Goal: Task Accomplishment & Management: Use online tool/utility

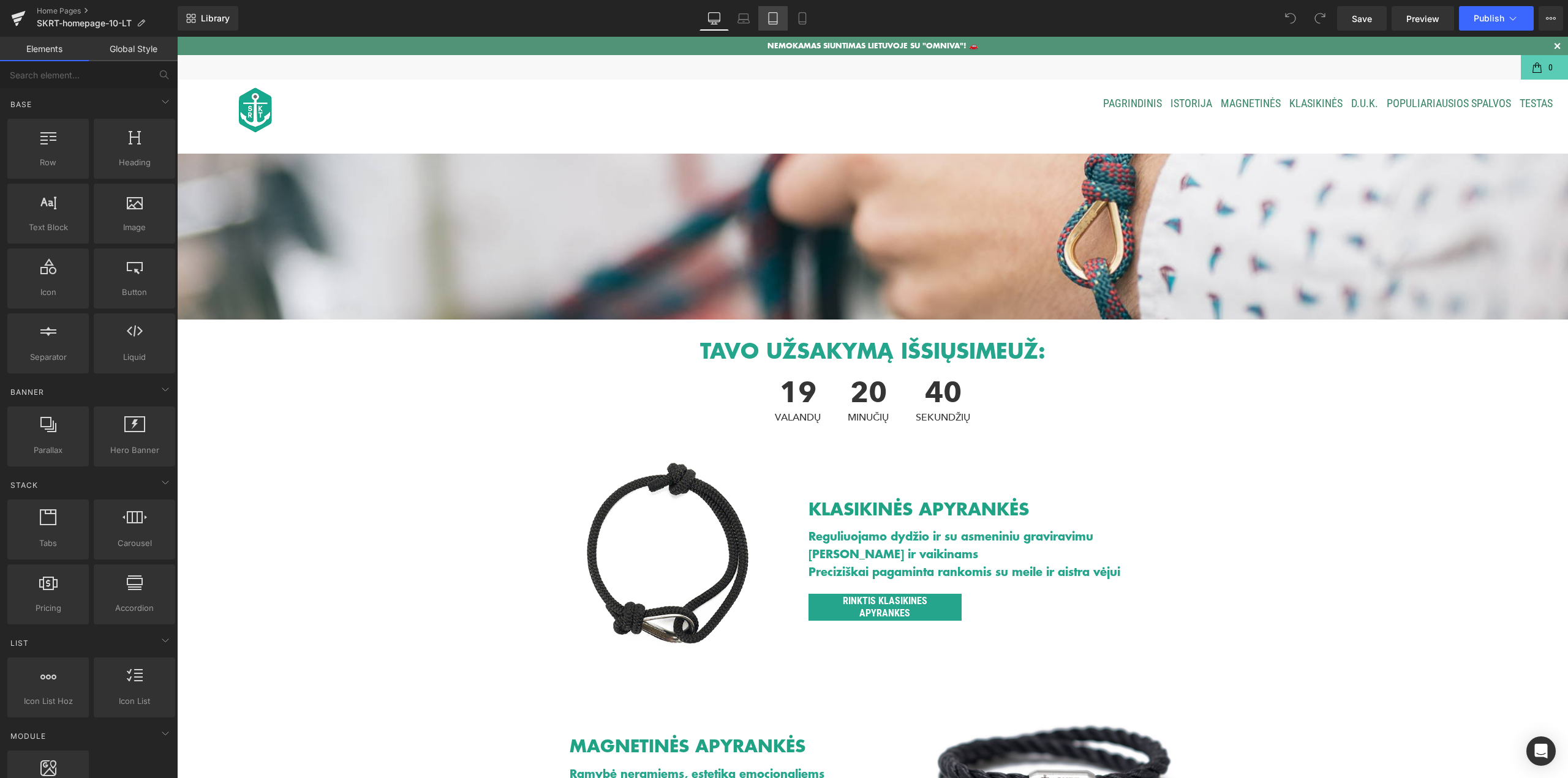
click at [770, 17] on icon at bounding box center [773, 18] width 9 height 11
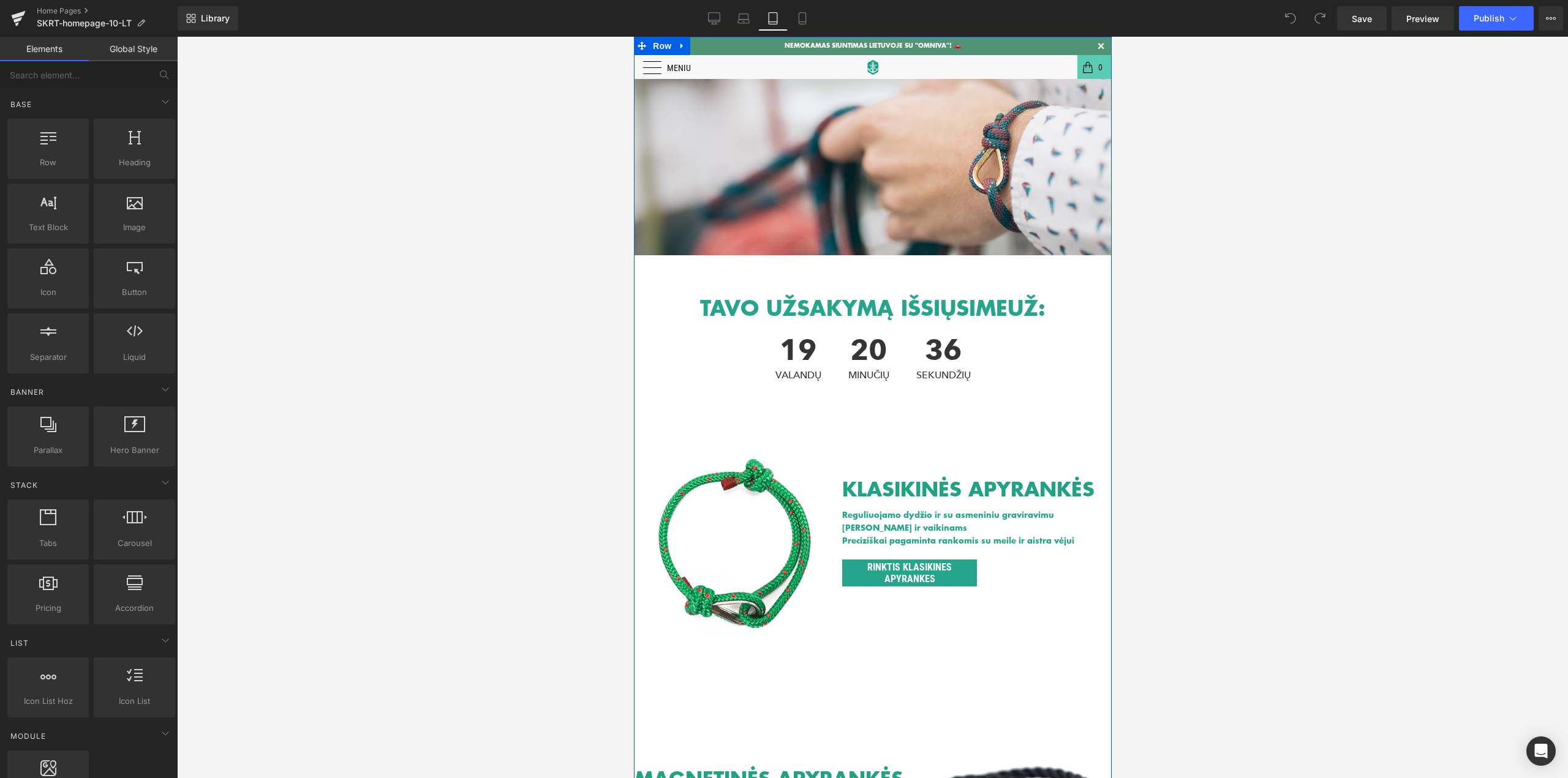
click at [653, 66] on div "Heading Text Block Hero Banner TAVO UŽSAKYMĄ IŠSIŲSIME UŽ: Heading 19 VALANDŲ 2…" at bounding box center [872, 760] width 477 height 1446
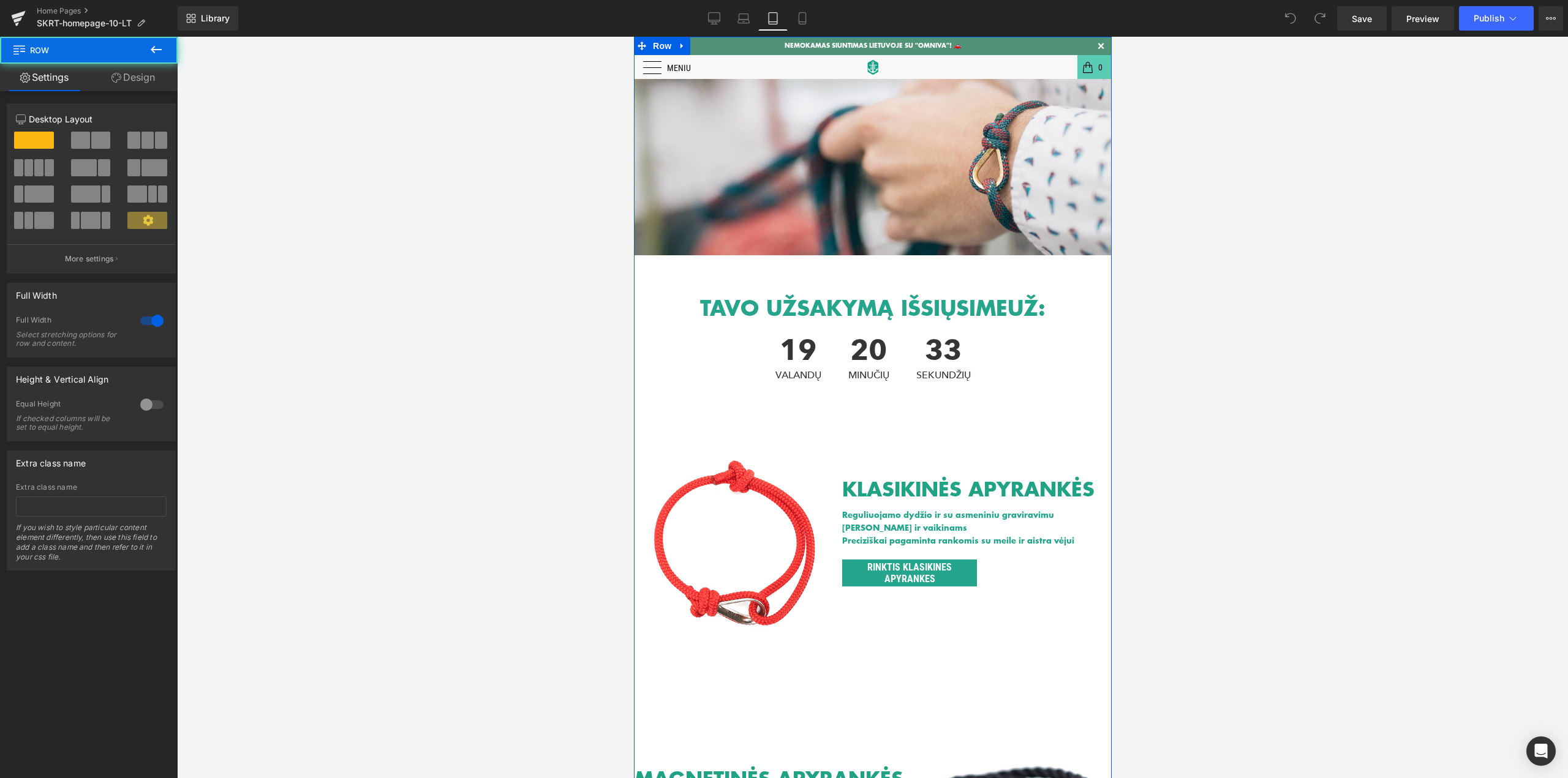
click at [673, 68] on div "Heading Text Block Hero Banner TAVO UŽSAKYMĄ IŠSIŲSIME UŽ: Heading 19 VALANDŲ 2…" at bounding box center [872, 760] width 477 height 1446
click at [797, 22] on icon at bounding box center [803, 18] width 12 height 12
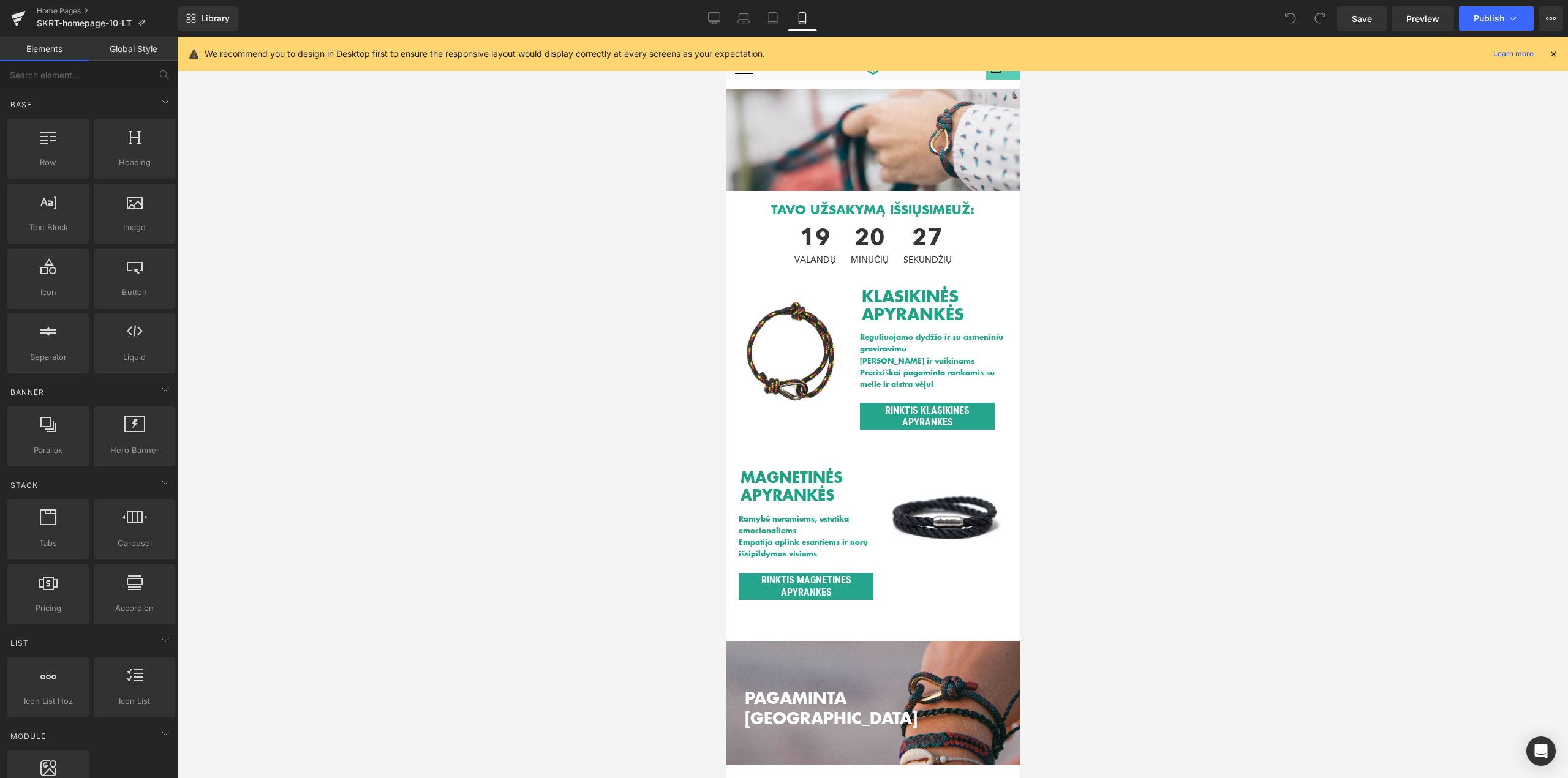
click at [1142, 171] on div at bounding box center [872, 407] width 1391 height 741
click at [1554, 56] on icon at bounding box center [1553, 53] width 11 height 11
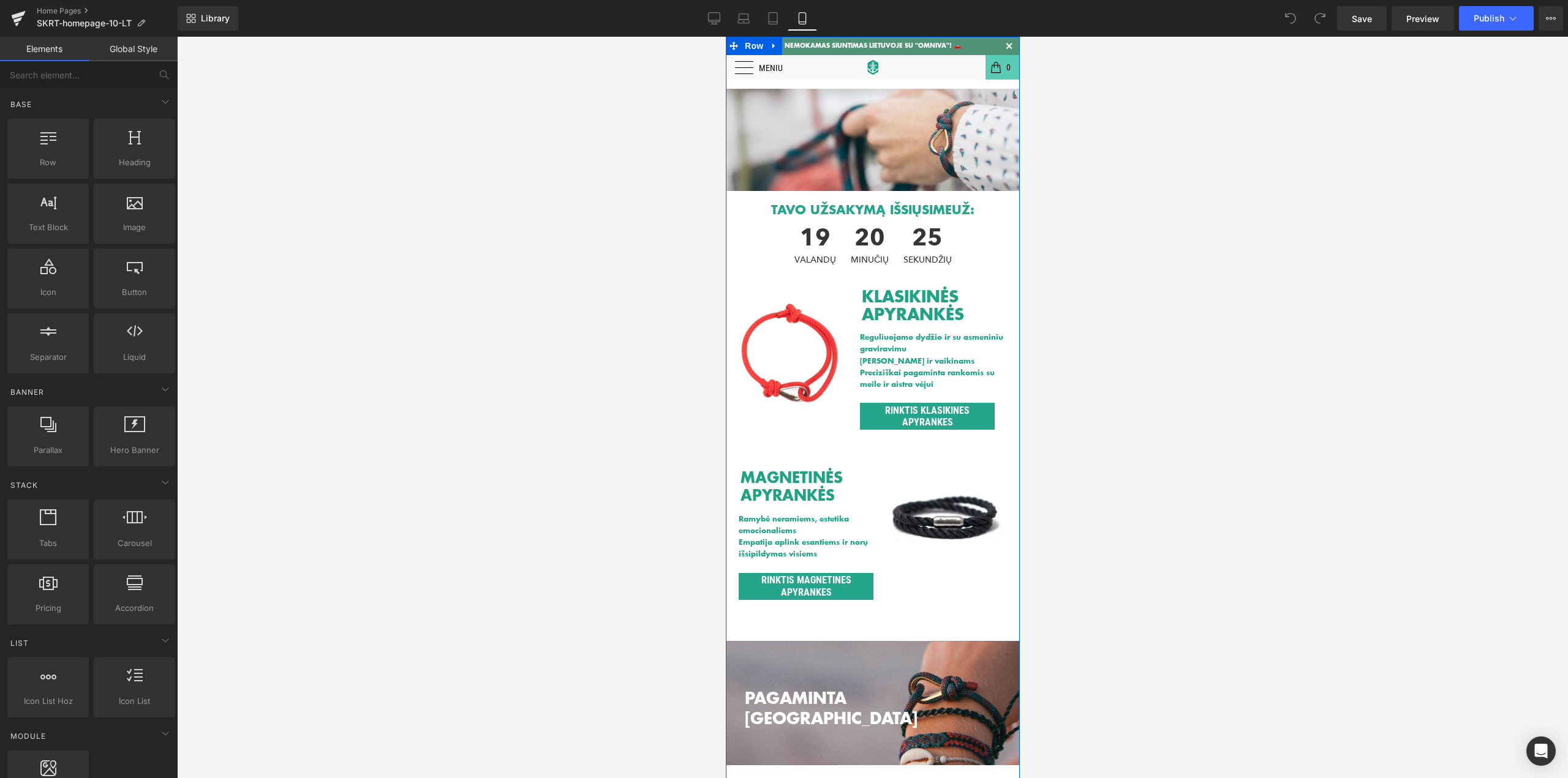
click at [756, 66] on div "Heading Text Block Hero Banner TAVO UŽSAKYMĄ IŠSIŲSIME UŽ: Heading 19 VALANDŲ 2…" at bounding box center [872, 712] width 294 height 1313
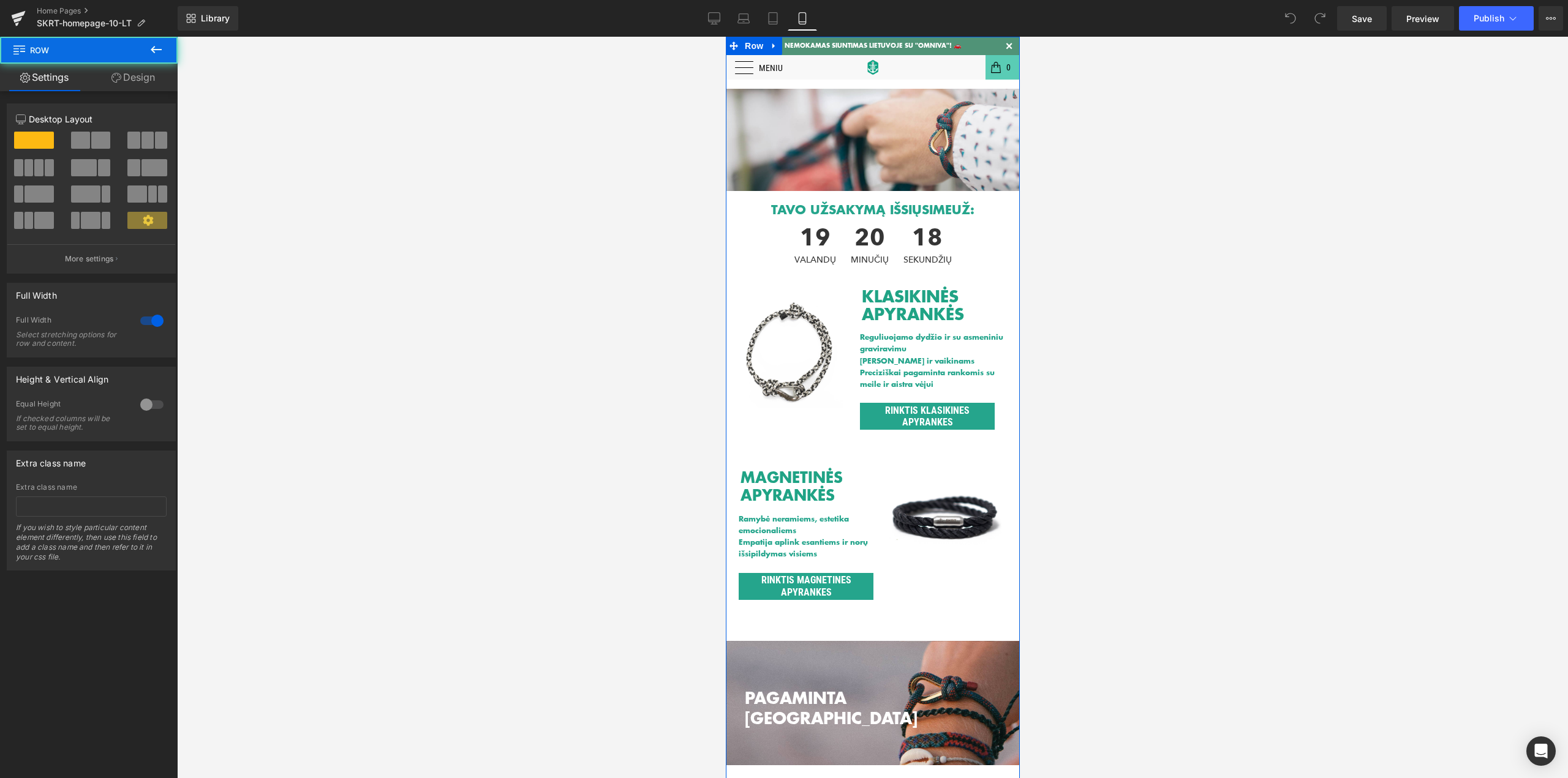
click at [745, 71] on div "Heading Text Block Hero Banner TAVO UŽSAKYMĄ IŠSIŲSIME UŽ: Heading 19 VALANDŲ 2…" at bounding box center [872, 712] width 294 height 1313
click at [743, 66] on div "Heading Text Block Hero Banner TAVO UŽSAKYMĄ IŠSIŲSIME UŽ: Heading 19 VALANDŲ 2…" at bounding box center [872, 712] width 294 height 1313
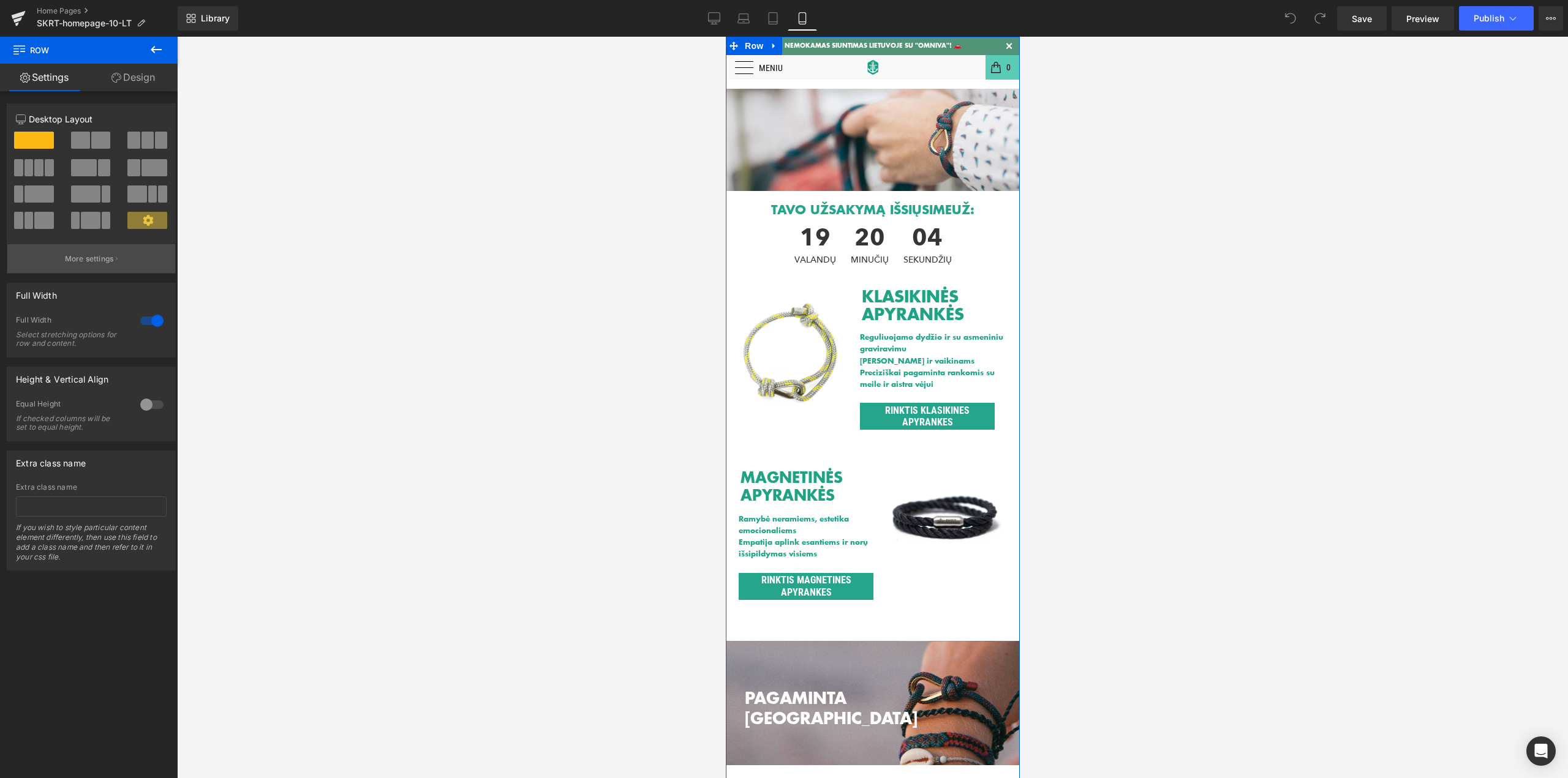
click at [111, 260] on p "More settings" at bounding box center [89, 259] width 49 height 11
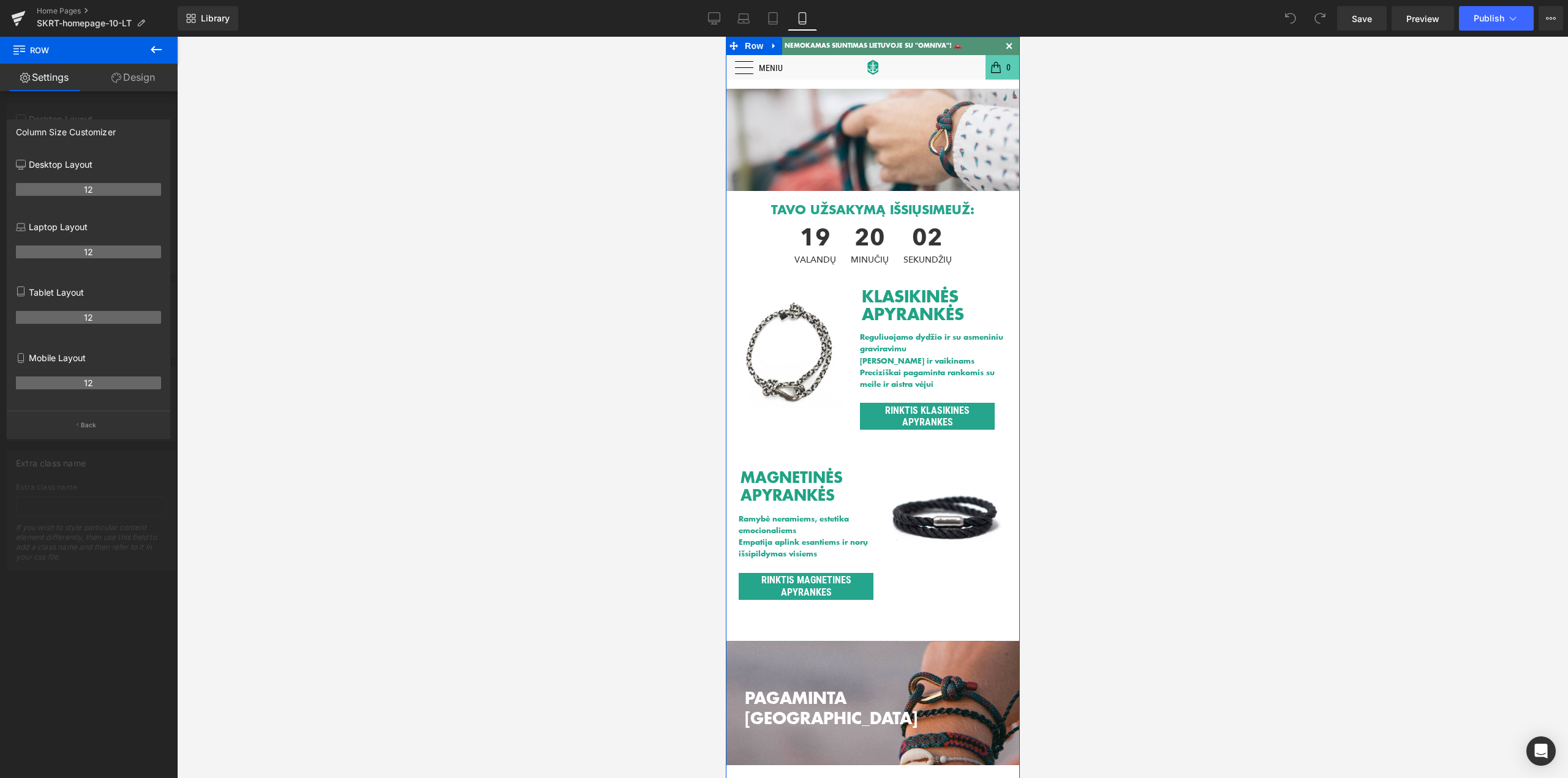
click at [77, 358] on p "Mobile Layout" at bounding box center [88, 358] width 145 height 13
click at [39, 380] on th "12" at bounding box center [88, 383] width 145 height 13
click at [29, 359] on p "Mobile Layout" at bounding box center [88, 358] width 145 height 13
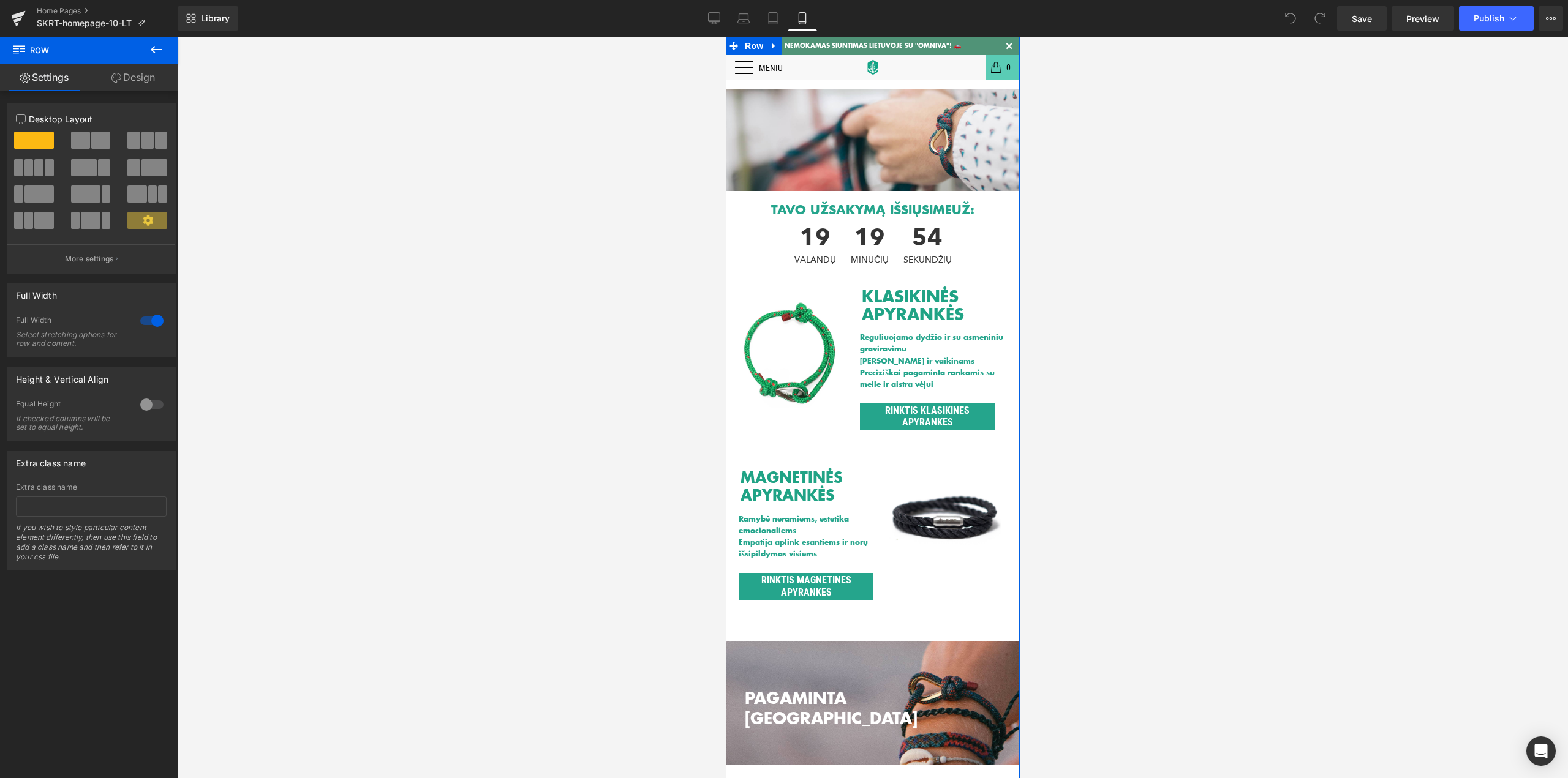
click at [149, 74] on link "Design" at bounding box center [134, 78] width 89 height 28
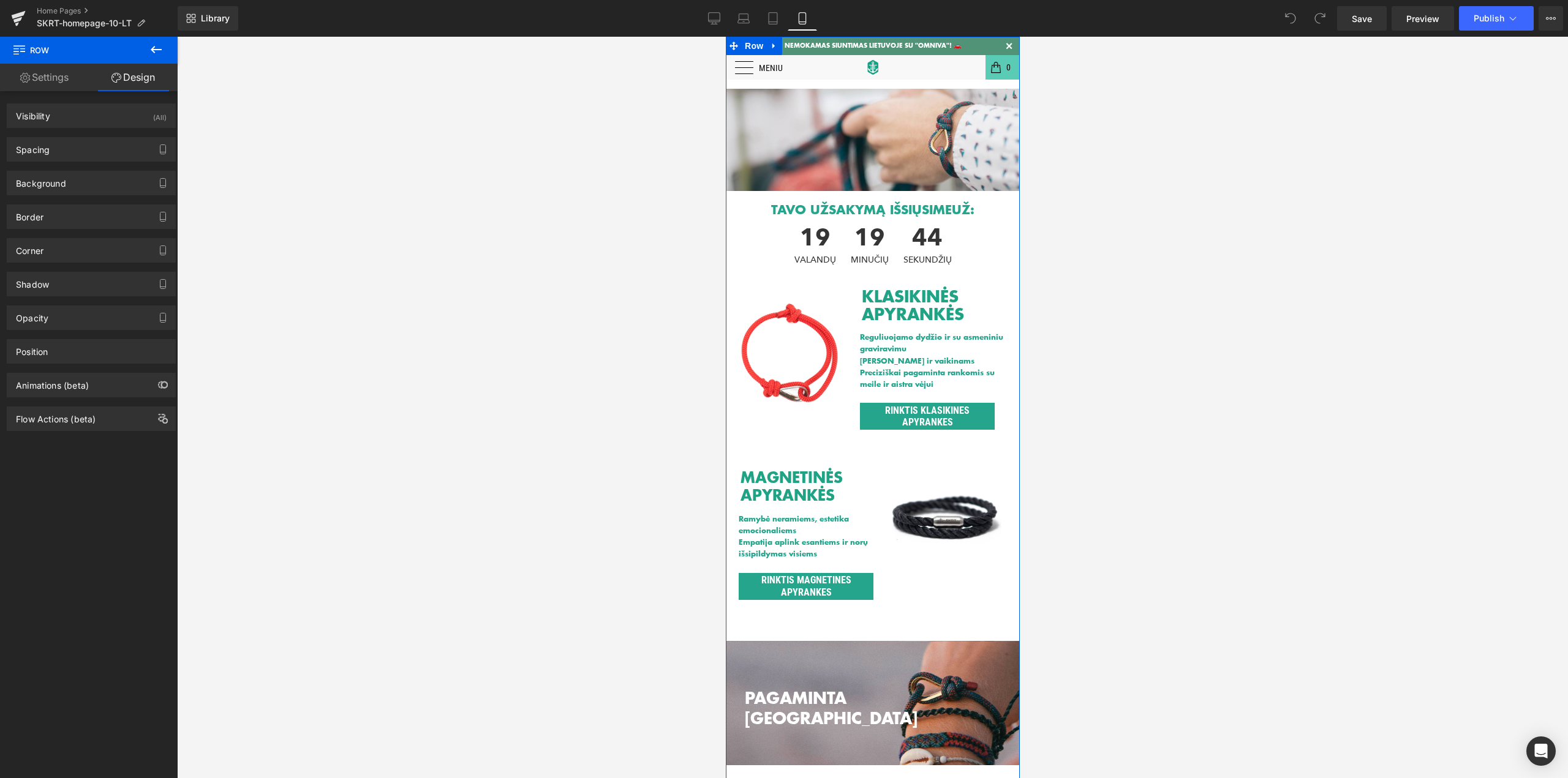
click at [39, 73] on link "Settings" at bounding box center [45, 78] width 89 height 28
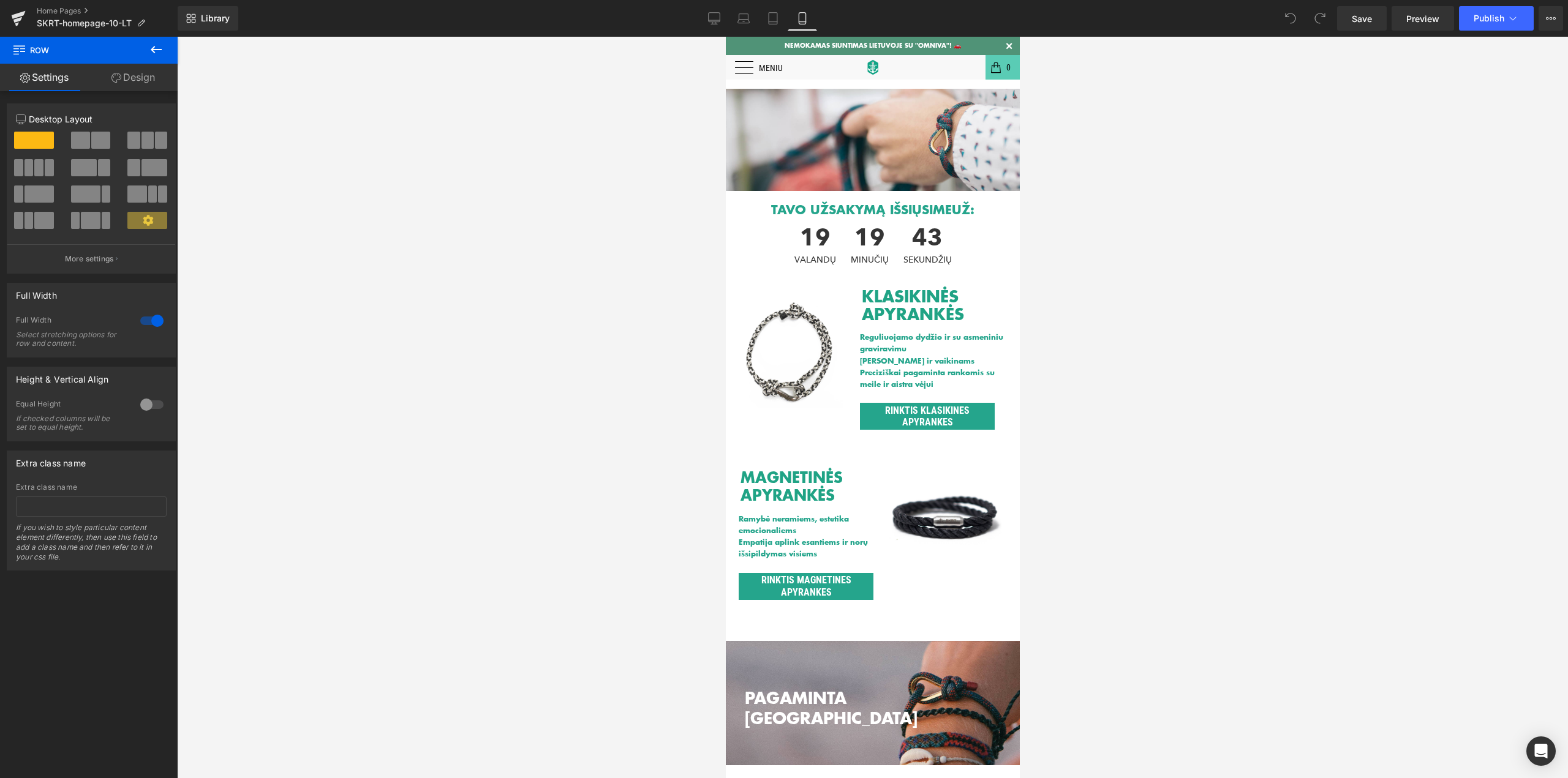
click at [159, 51] on icon at bounding box center [156, 49] width 15 height 15
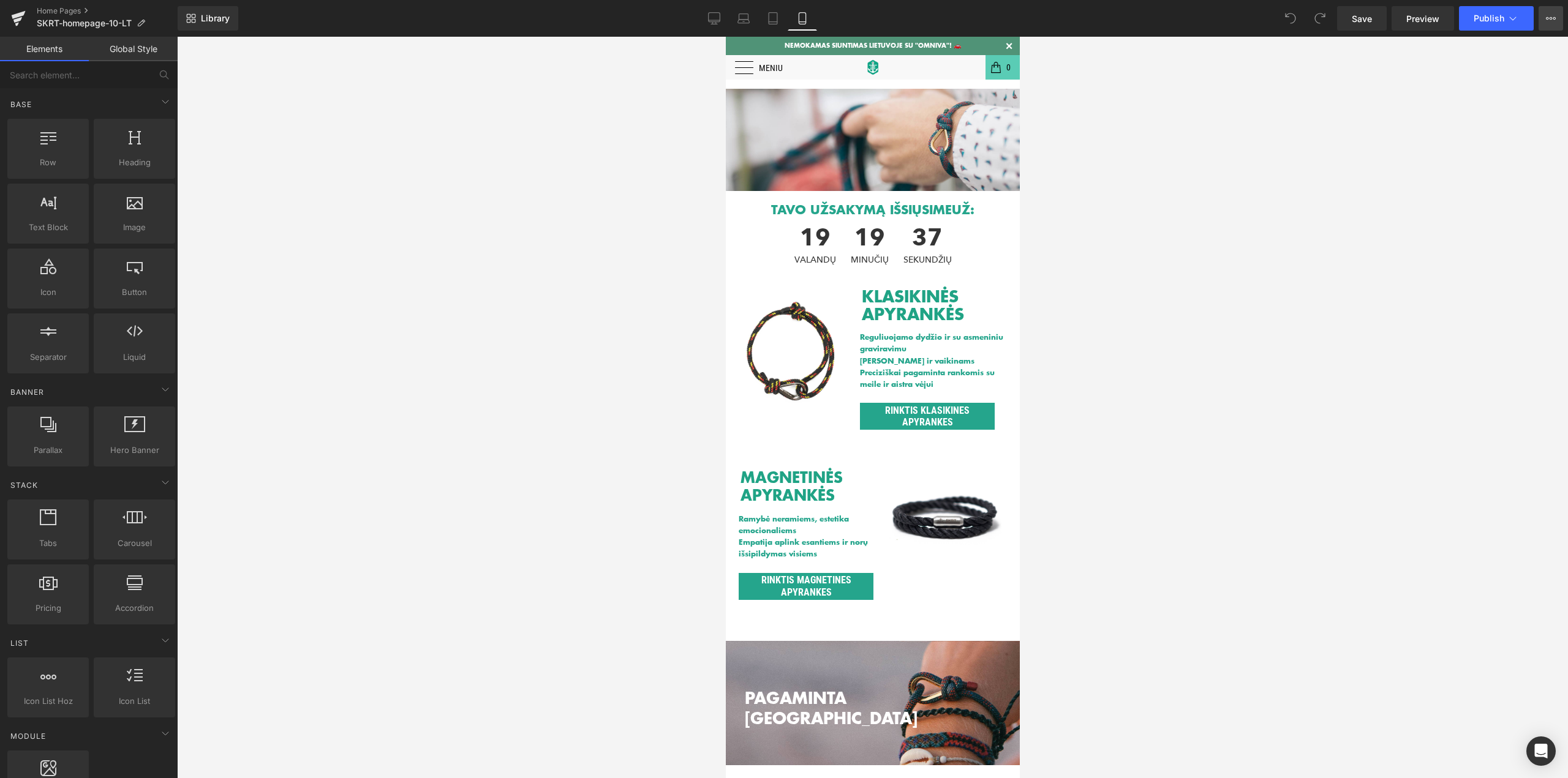
click at [1557, 21] on button "View Live Page View with current Template Save Template to Library Schedule Pub…" at bounding box center [1551, 18] width 24 height 24
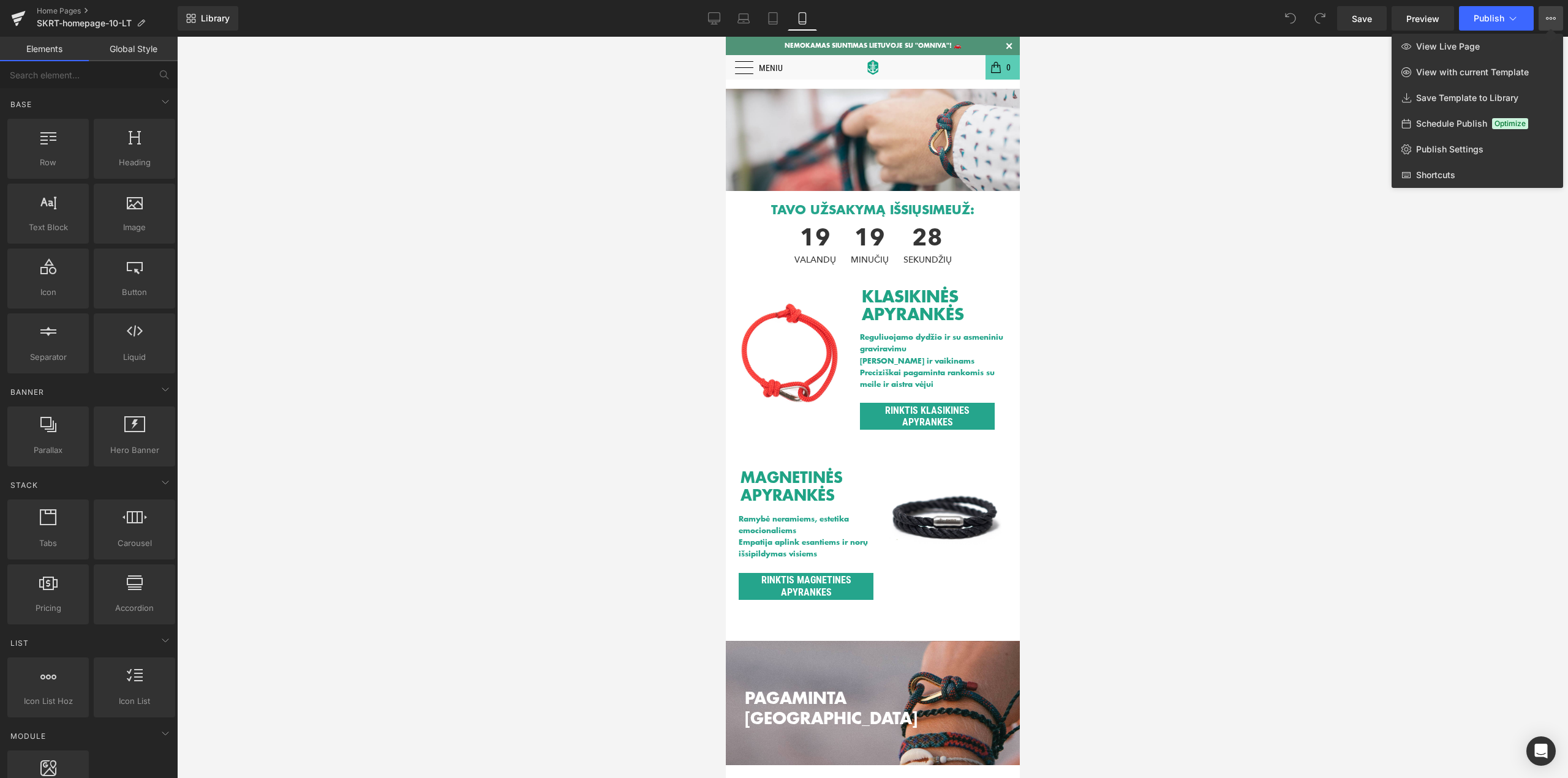
click at [840, 68] on div at bounding box center [872, 407] width 1391 height 741
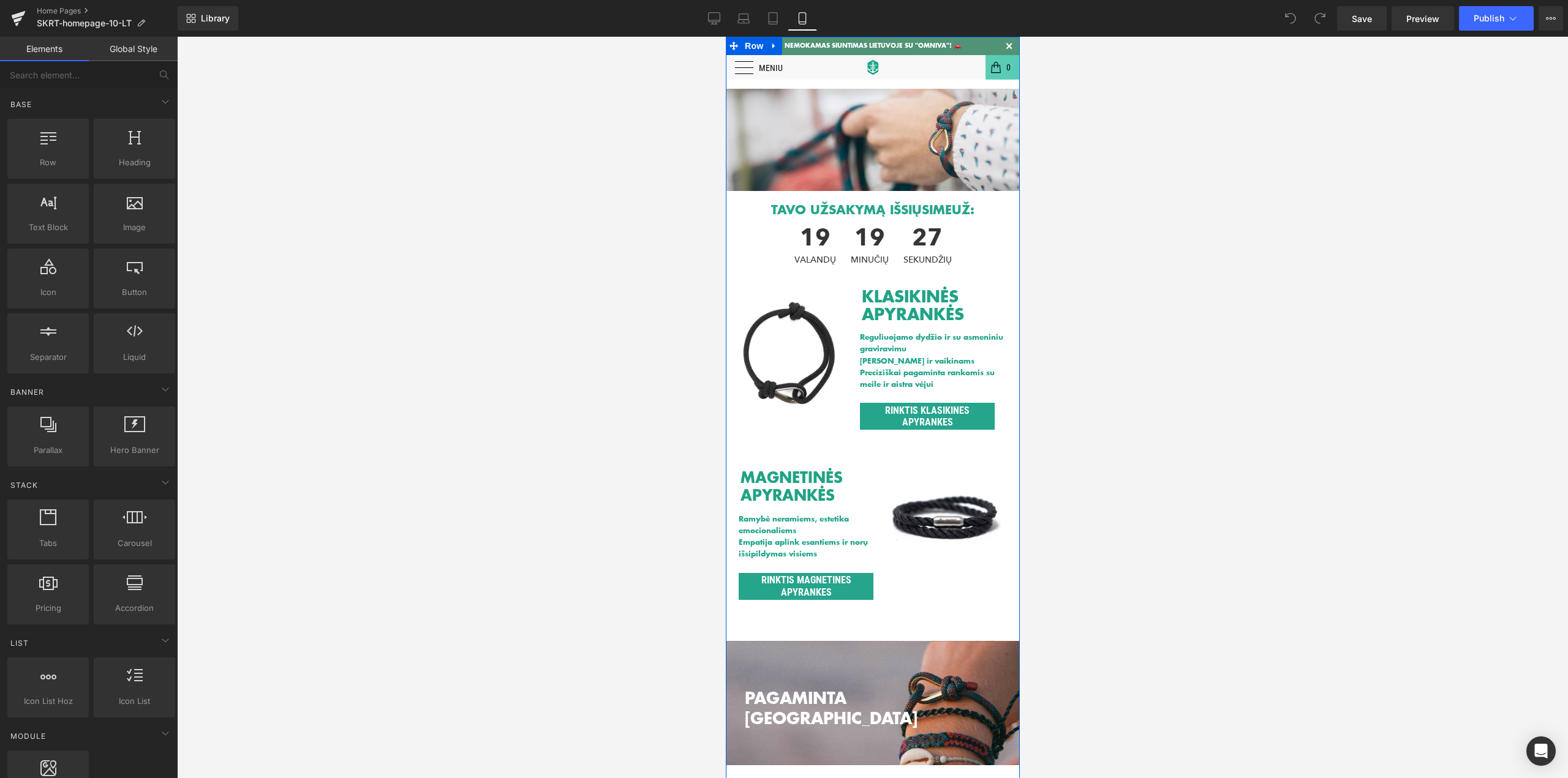
click at [745, 66] on div "Heading Text Block Hero Banner TAVO UŽSAKYMĄ IŠSIŲSIME UŽ: Heading 19 VALANDŲ 1…" at bounding box center [872, 712] width 294 height 1313
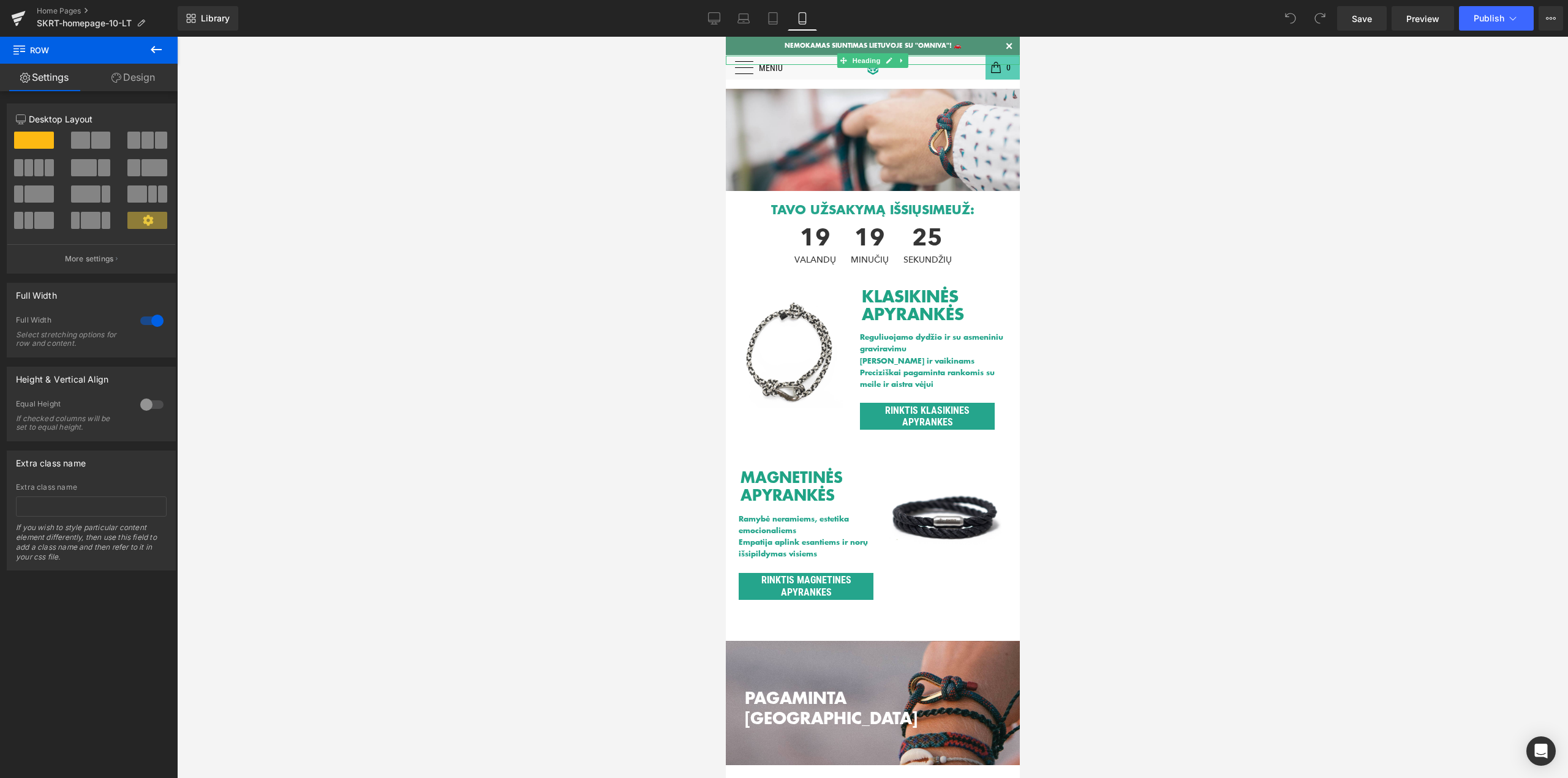
click at [745, 66] on div "Heading Text Block Hero Banner TAVO UŽSAKYMĄ IŠSIŲSIME UŽ: Heading 19 VALANDŲ 1…" at bounding box center [872, 712] width 294 height 1313
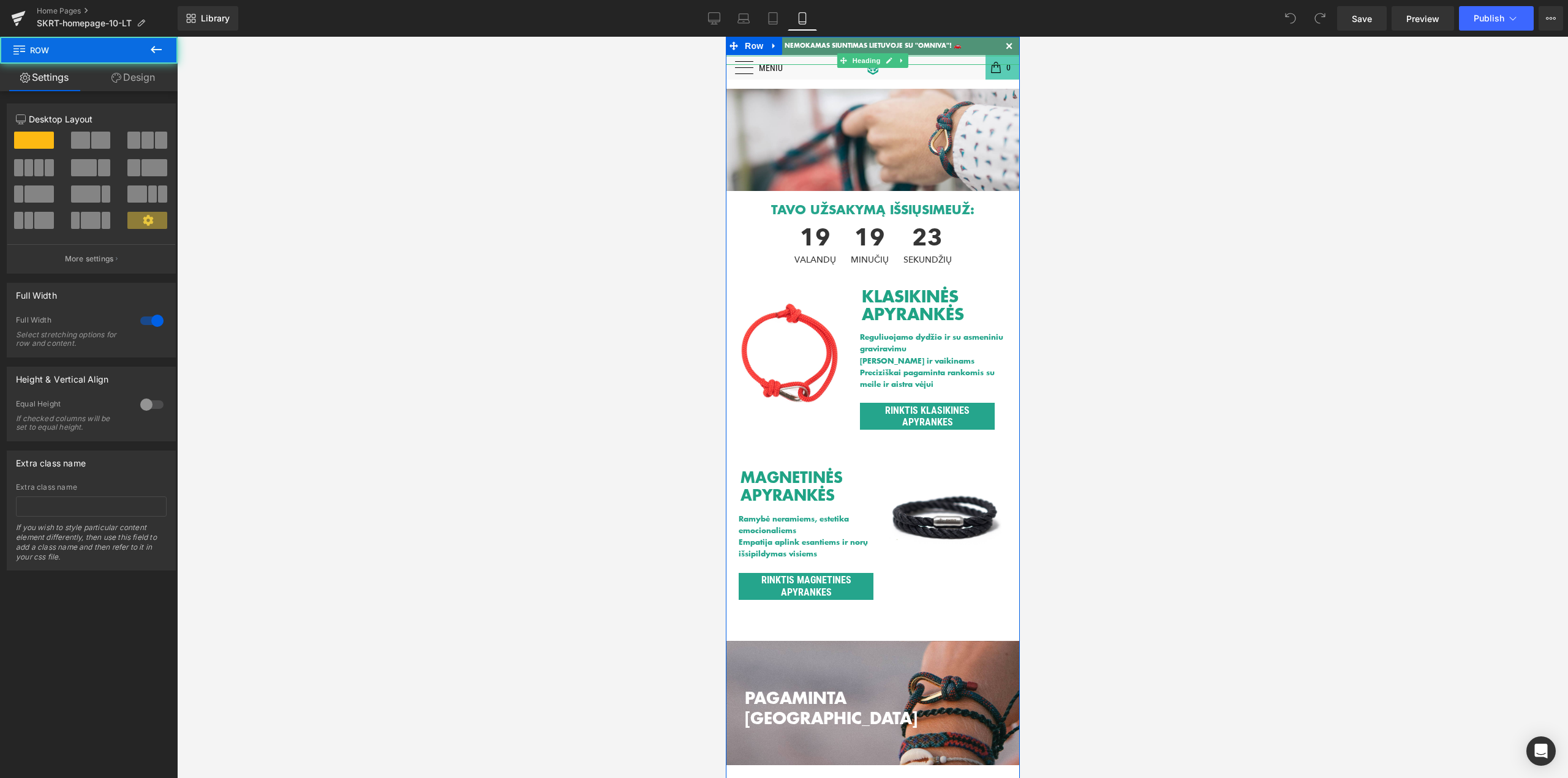
click at [745, 65] on div "Heading Text Block Hero Banner TAVO UŽSAKYMĄ IŠSIŲSIME UŽ: Heading 19 VALANDŲ 1…" at bounding box center [872, 712] width 294 height 1313
click at [742, 71] on div "Heading Text Block Hero Banner TAVO UŽSAKYMĄ IŠSIŲSIME UŽ: Heading 19 VALANDŲ 1…" at bounding box center [872, 712] width 294 height 1313
click at [739, 75] on div "Heading Text Block Hero Banner TAVO UŽSAKYMĄ IŠSIŲSIME UŽ: Heading 19 VALANDŲ 1…" at bounding box center [872, 712] width 294 height 1313
click at [738, 88] on div "Heading Text Block Hero Banner TAVO UŽSAKYMĄ IŠSIŲSIME UŽ: Heading 19 VALANDŲ 1…" at bounding box center [872, 712] width 294 height 1313
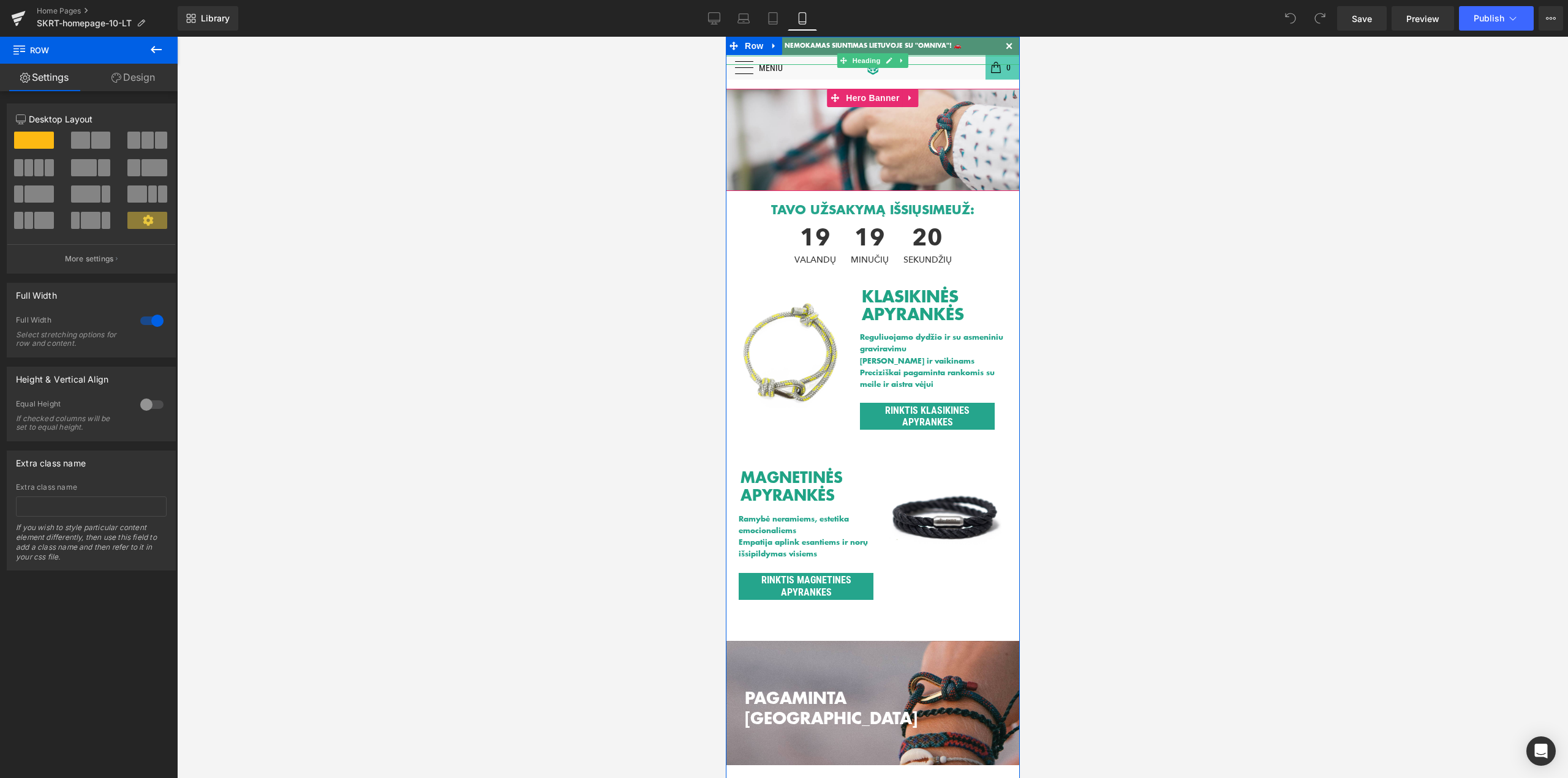
click at [734, 106] on span "Text Block" at bounding box center [872, 104] width 294 height 31
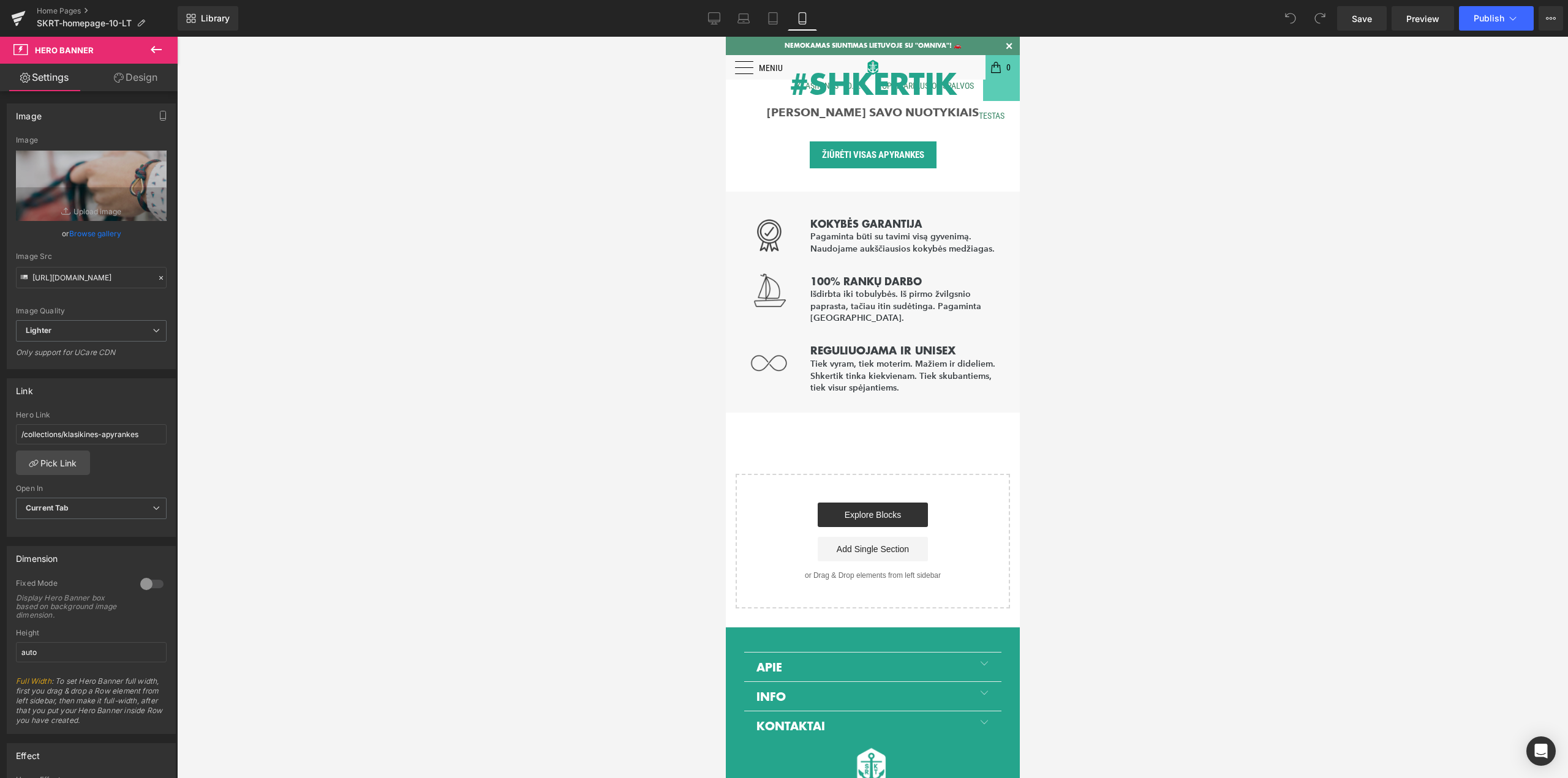
scroll to position [2013, 0]
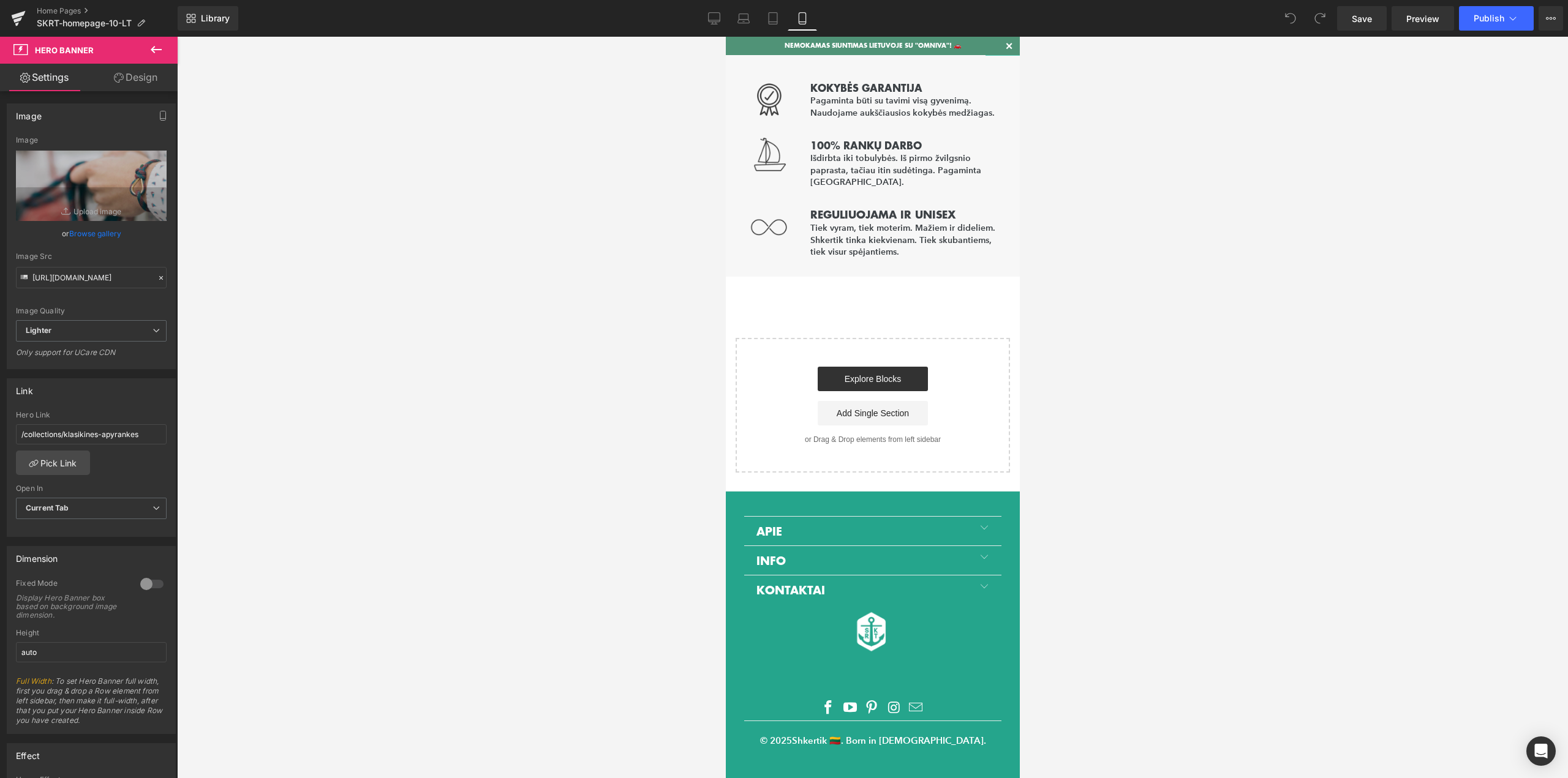
click at [764, 526] on h6 "APIE" at bounding box center [872, 529] width 257 height 26
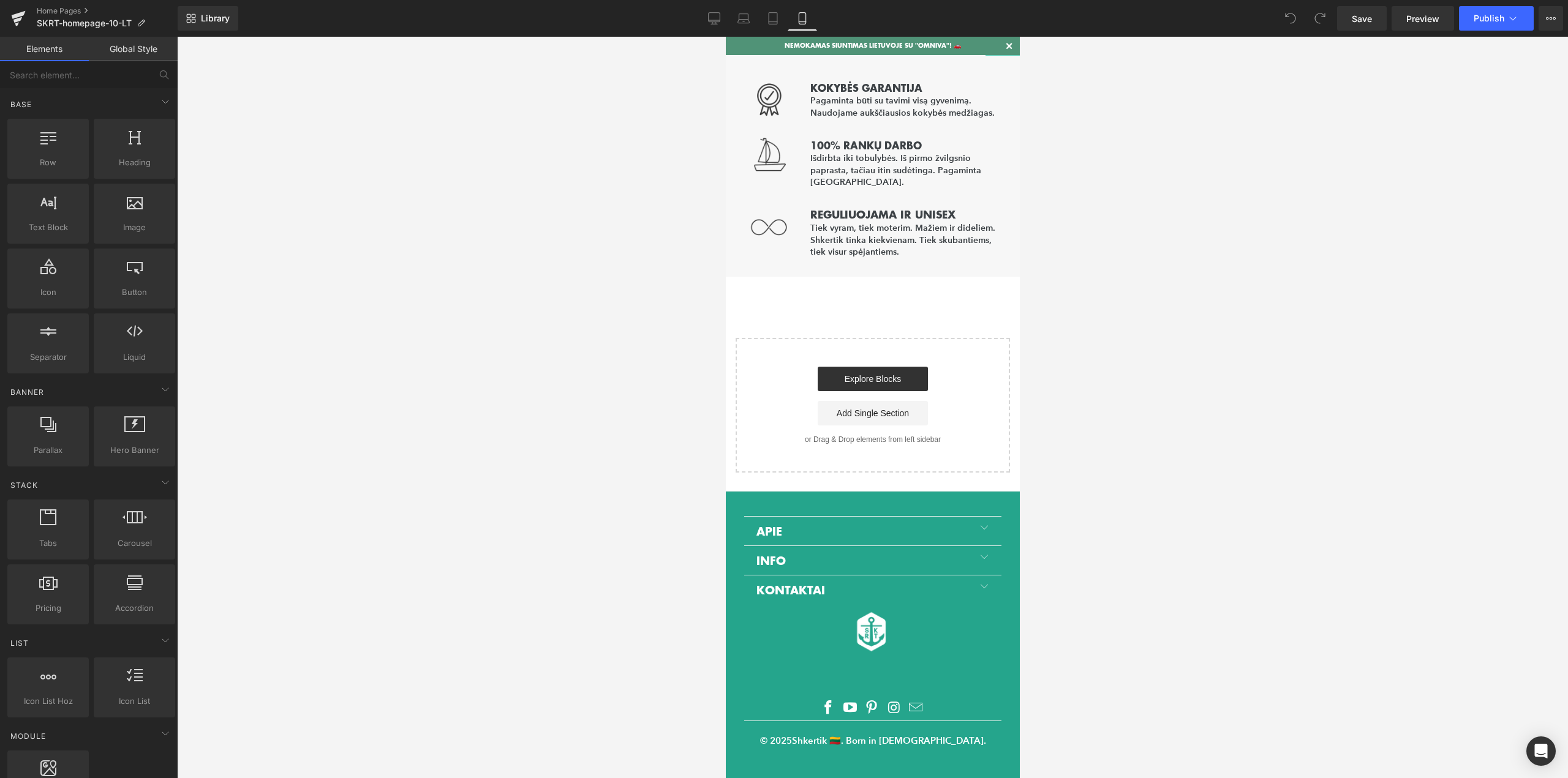
click at [979, 523] on span at bounding box center [983, 528] width 10 height 11
click at [979, 557] on span at bounding box center [983, 558] width 10 height 11
click at [979, 581] on span at bounding box center [983, 587] width 10 height 11
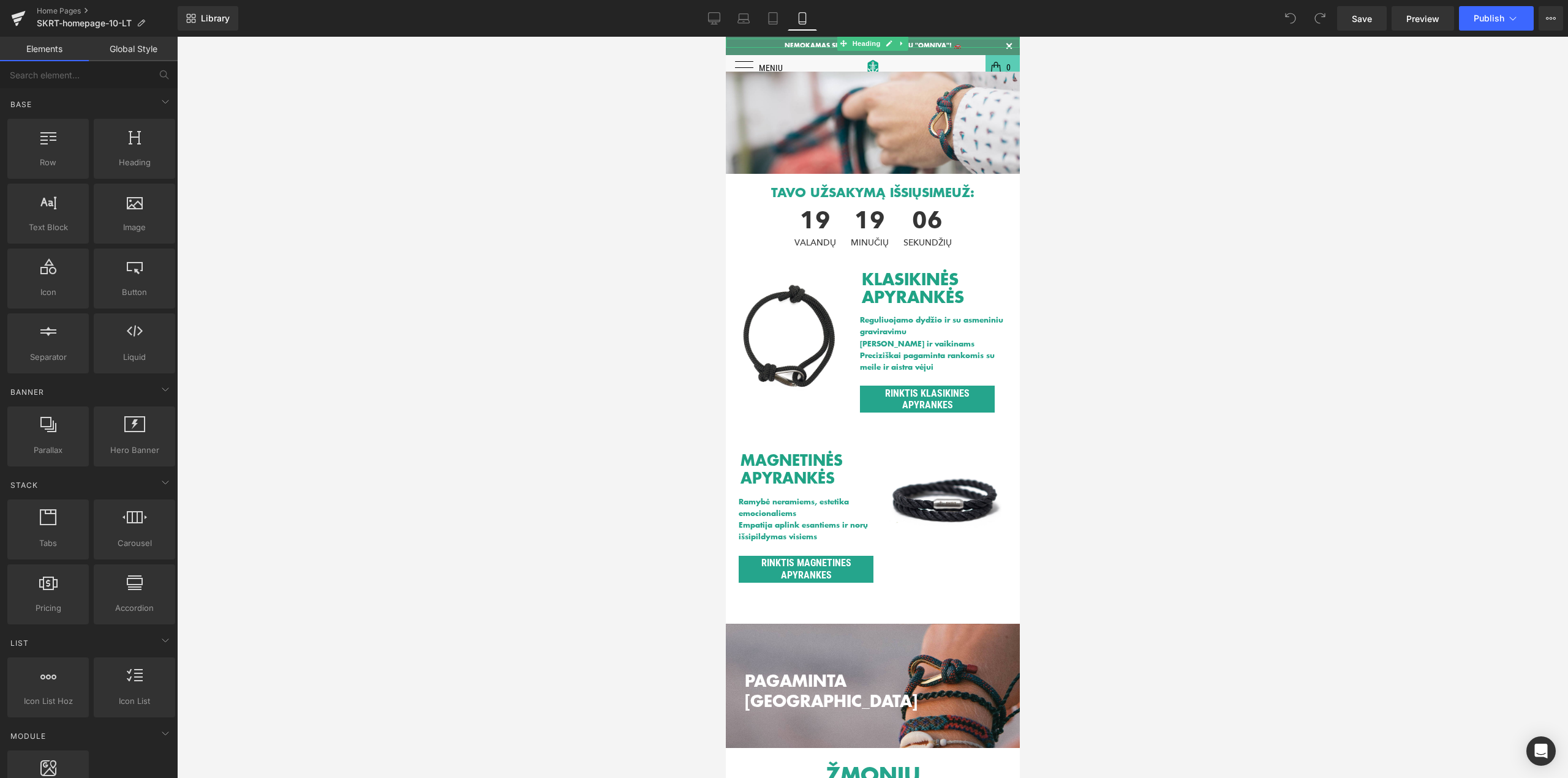
scroll to position [0, 0]
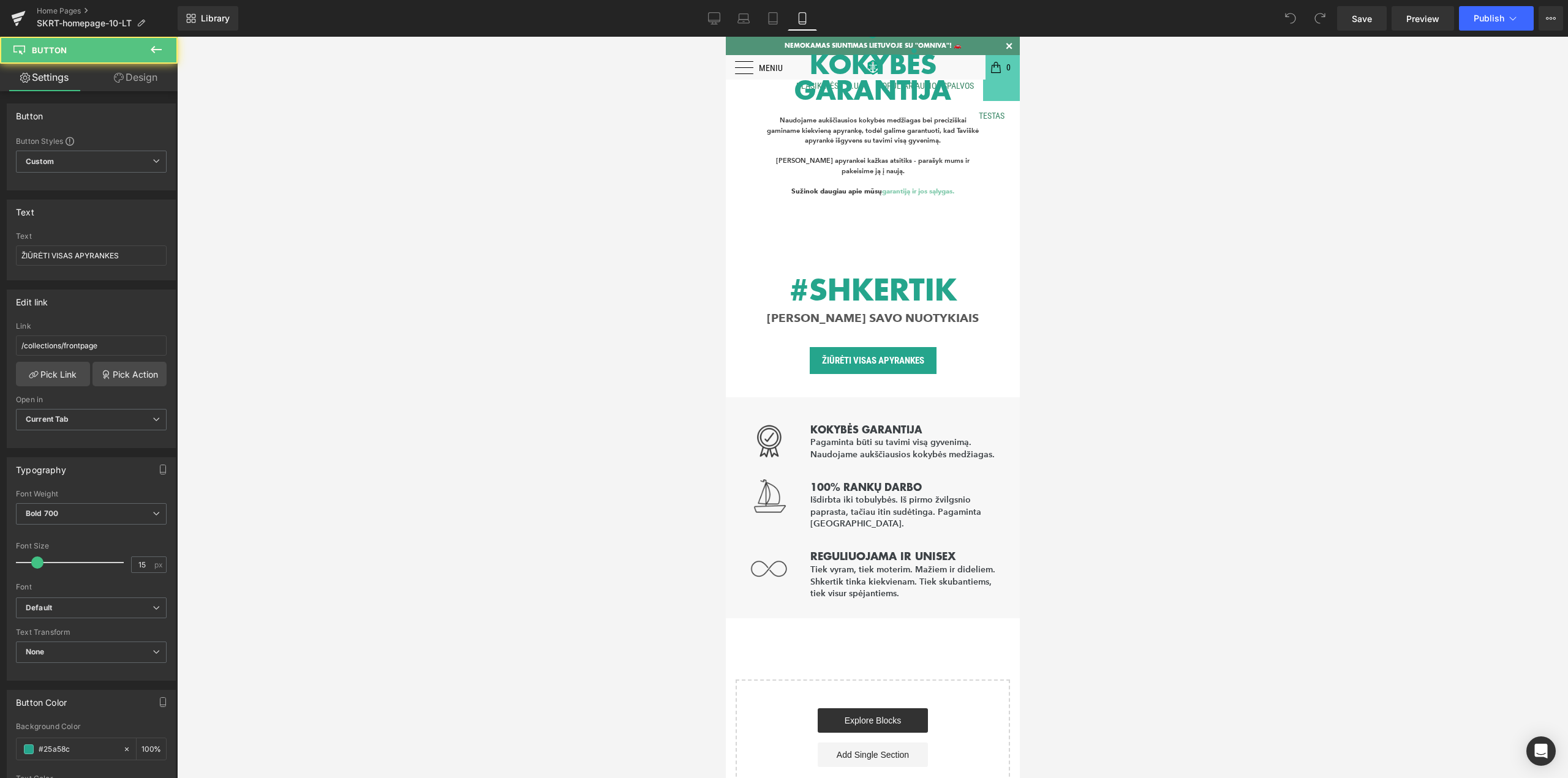
scroll to position [2013, 0]
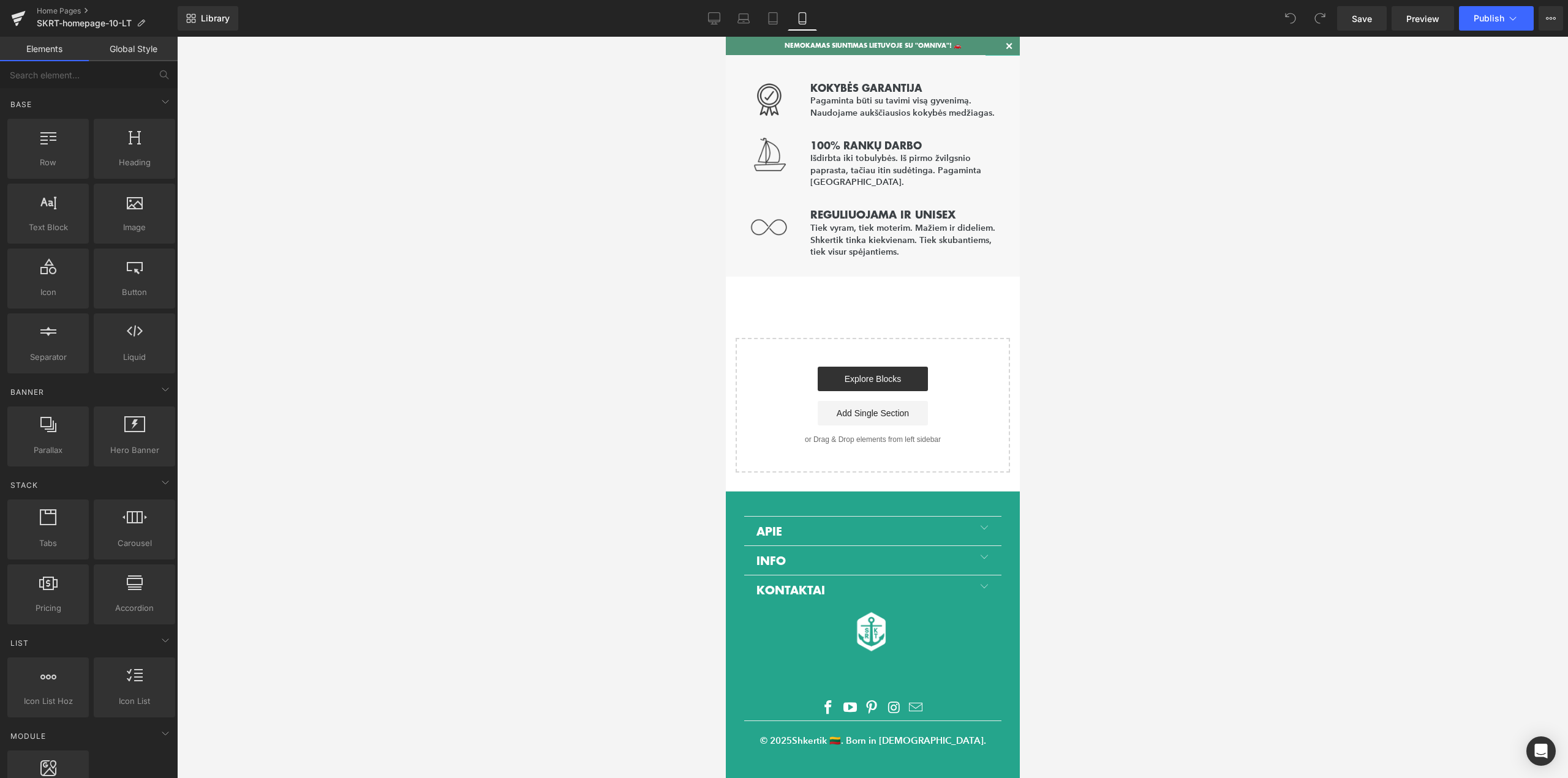
click at [846, 516] on h6 "APIE" at bounding box center [872, 529] width 257 height 26
click at [847, 504] on div "APIE APIE [PERSON_NAME] PARTNERIAI DAŽNAI UŽDUODAMI KLAUSIMAI INFO SĄLYGOS IR T…" at bounding box center [872, 636] width 257 height 266
click at [838, 504] on div "APIE APIE [PERSON_NAME] PARTNERIAI DAŽNAI UŽDUODAMI KLAUSIMAI INFO SĄLYGOS IR T…" at bounding box center [872, 636] width 257 height 266
click at [831, 518] on h6 "APIE" at bounding box center [872, 529] width 257 height 26
click at [872, 645] on img at bounding box center [872, 631] width 129 height 55
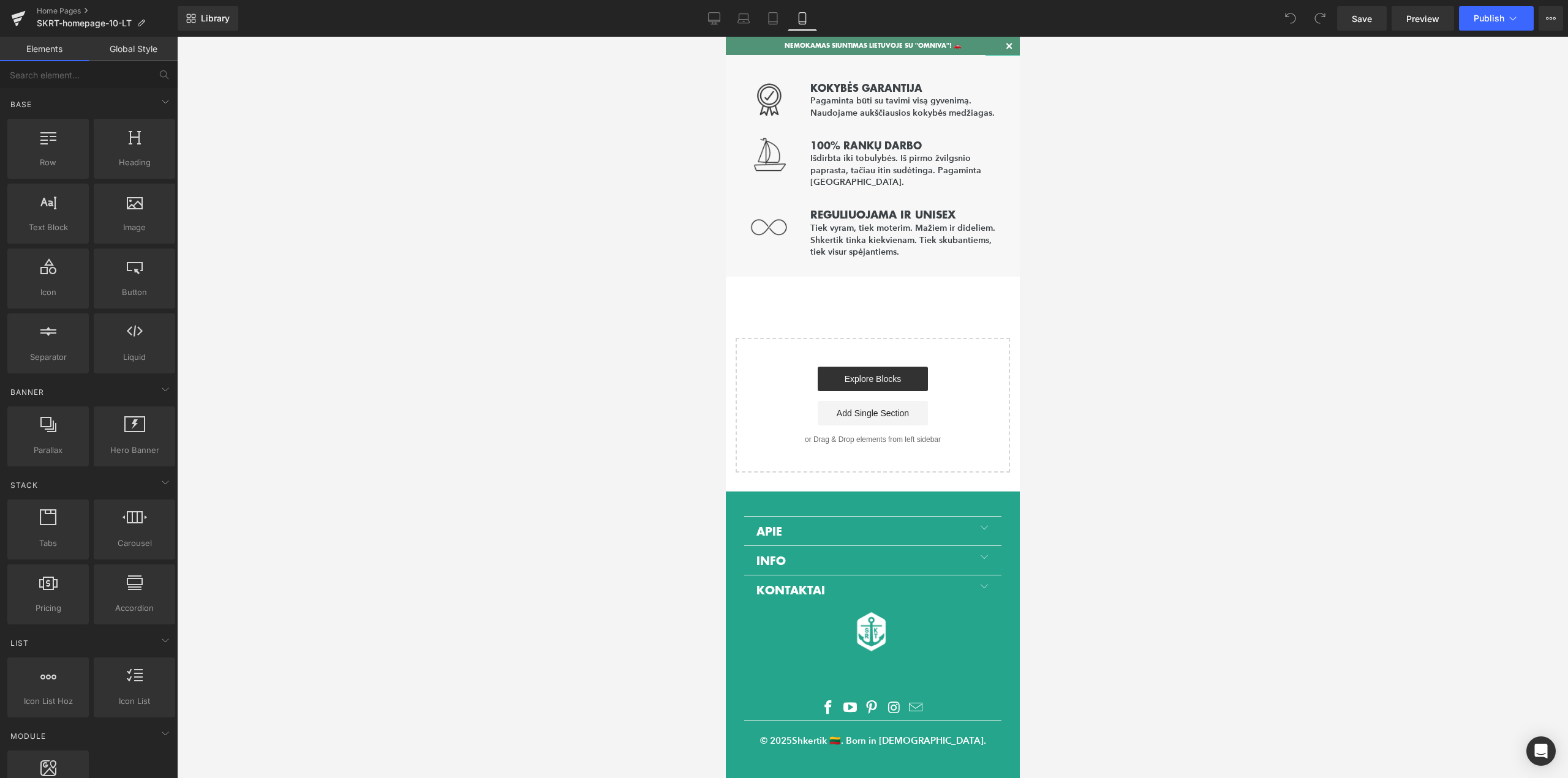
click at [860, 688] on ul at bounding box center [872, 704] width 257 height 31
click at [862, 712] on link at bounding box center [871, 709] width 18 height 23
click at [982, 523] on span at bounding box center [983, 528] width 10 height 11
click at [979, 582] on span at bounding box center [983, 587] width 10 height 11
click at [980, 555] on span at bounding box center [983, 558] width 10 height 11
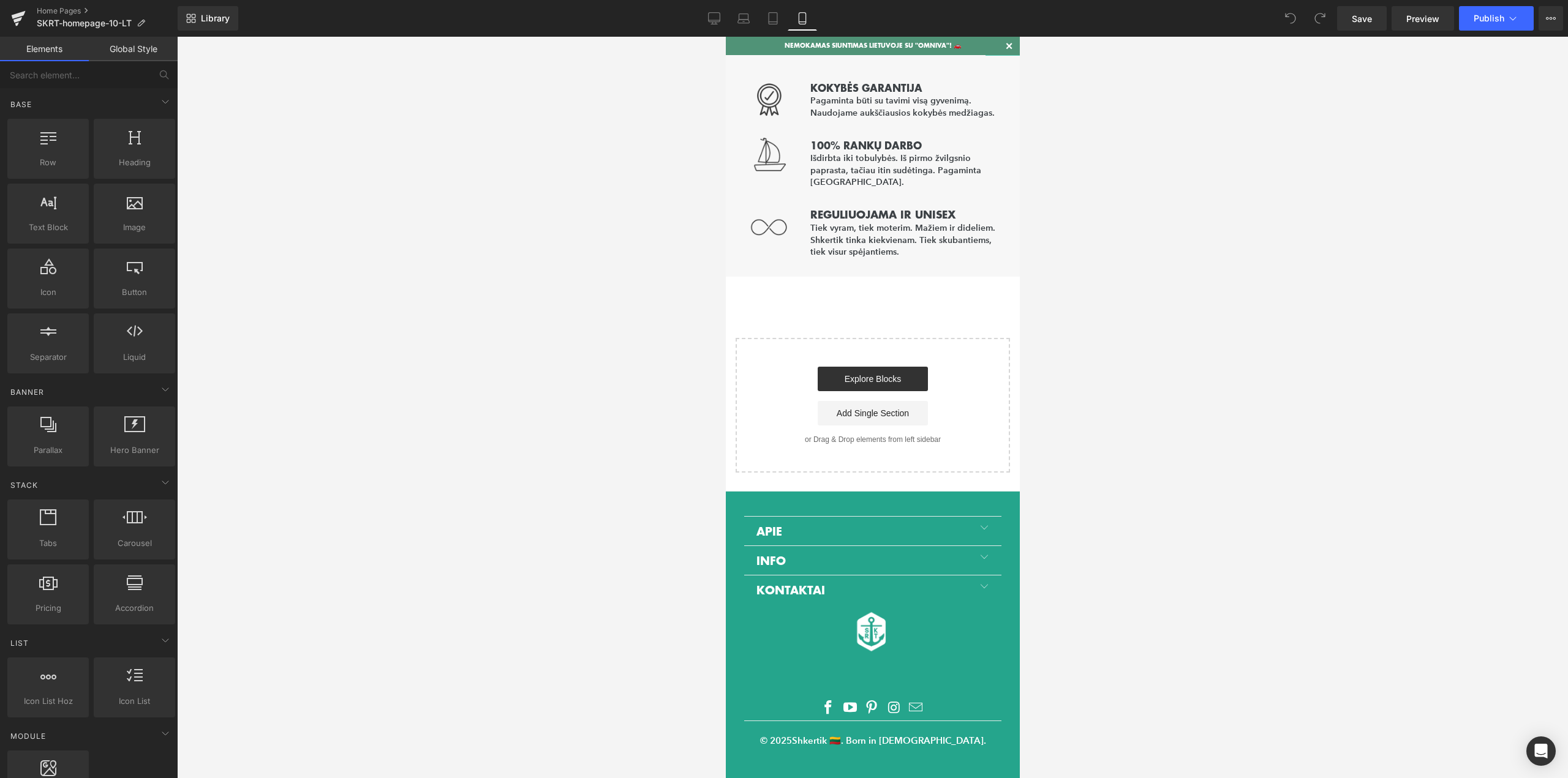
drag, startPoint x: 979, startPoint y: 554, endPoint x: 944, endPoint y: 552, distance: 35.1
click at [944, 552] on h6 "INFO" at bounding box center [872, 559] width 257 height 26
click at [148, 24] on p "SKRT-homepage-10-LT" at bounding box center [90, 23] width 118 height 15
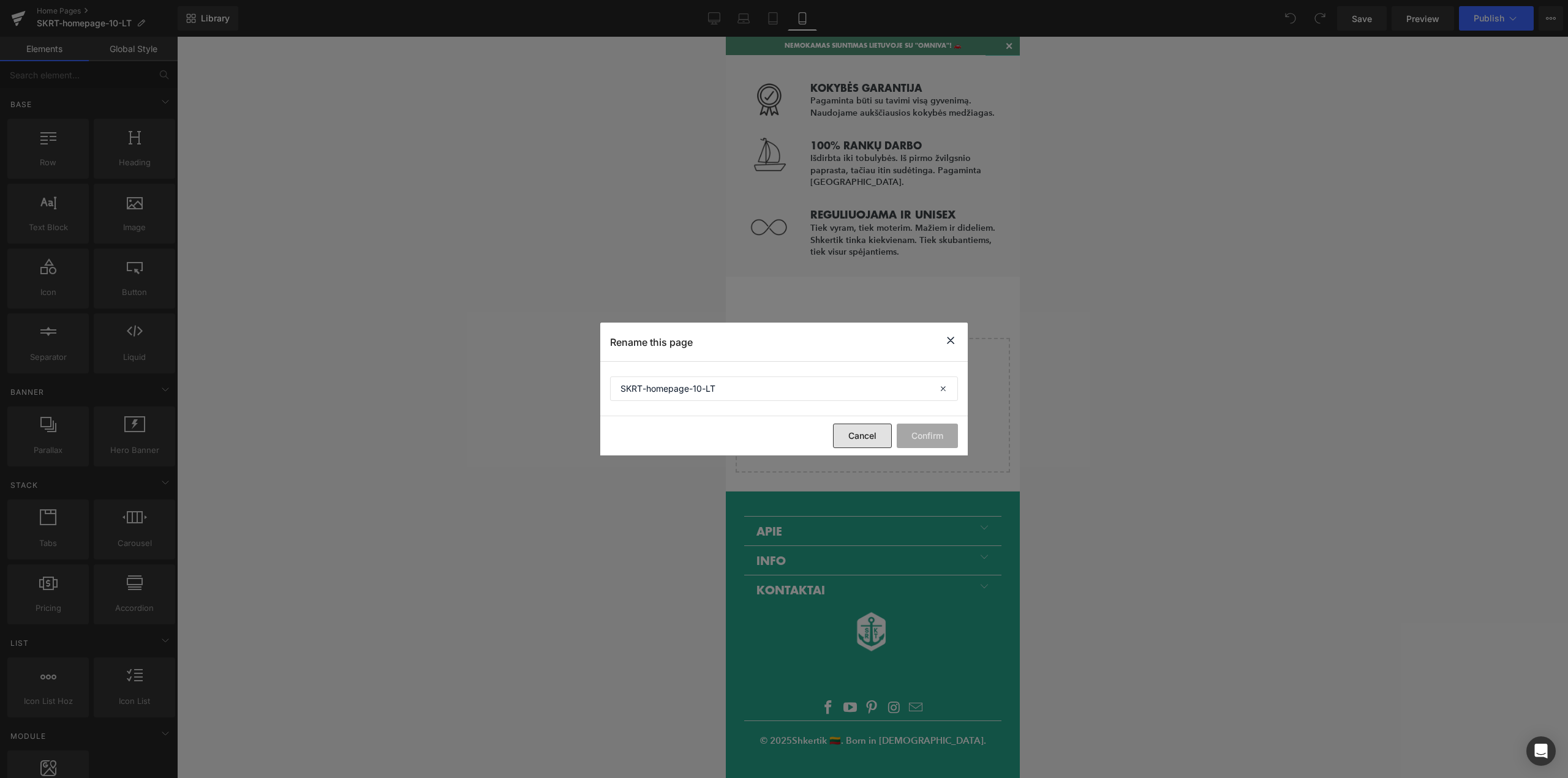
click at [872, 441] on button "Cancel" at bounding box center [862, 436] width 59 height 24
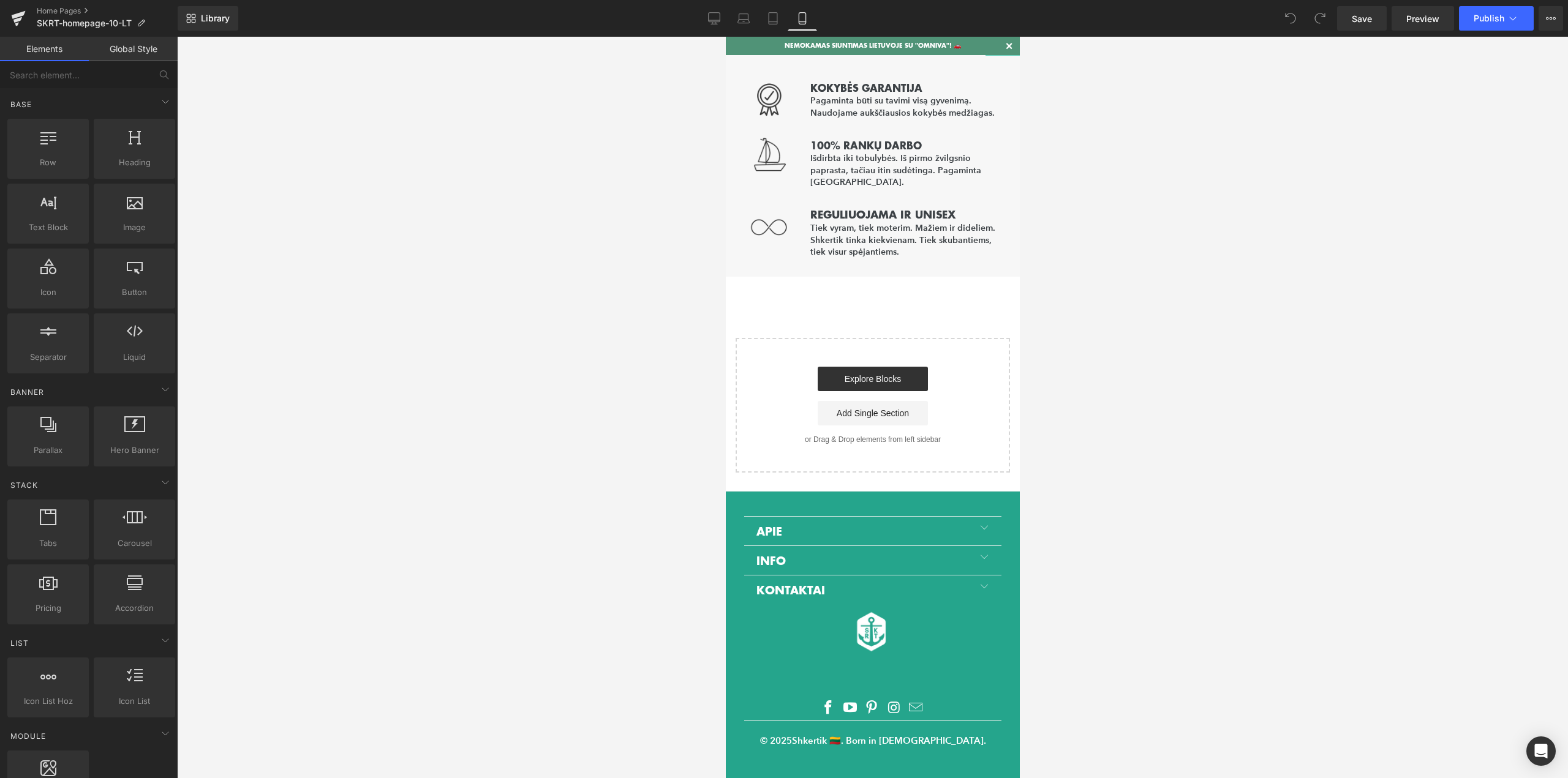
click at [131, 52] on link "Global Style" at bounding box center [134, 49] width 89 height 24
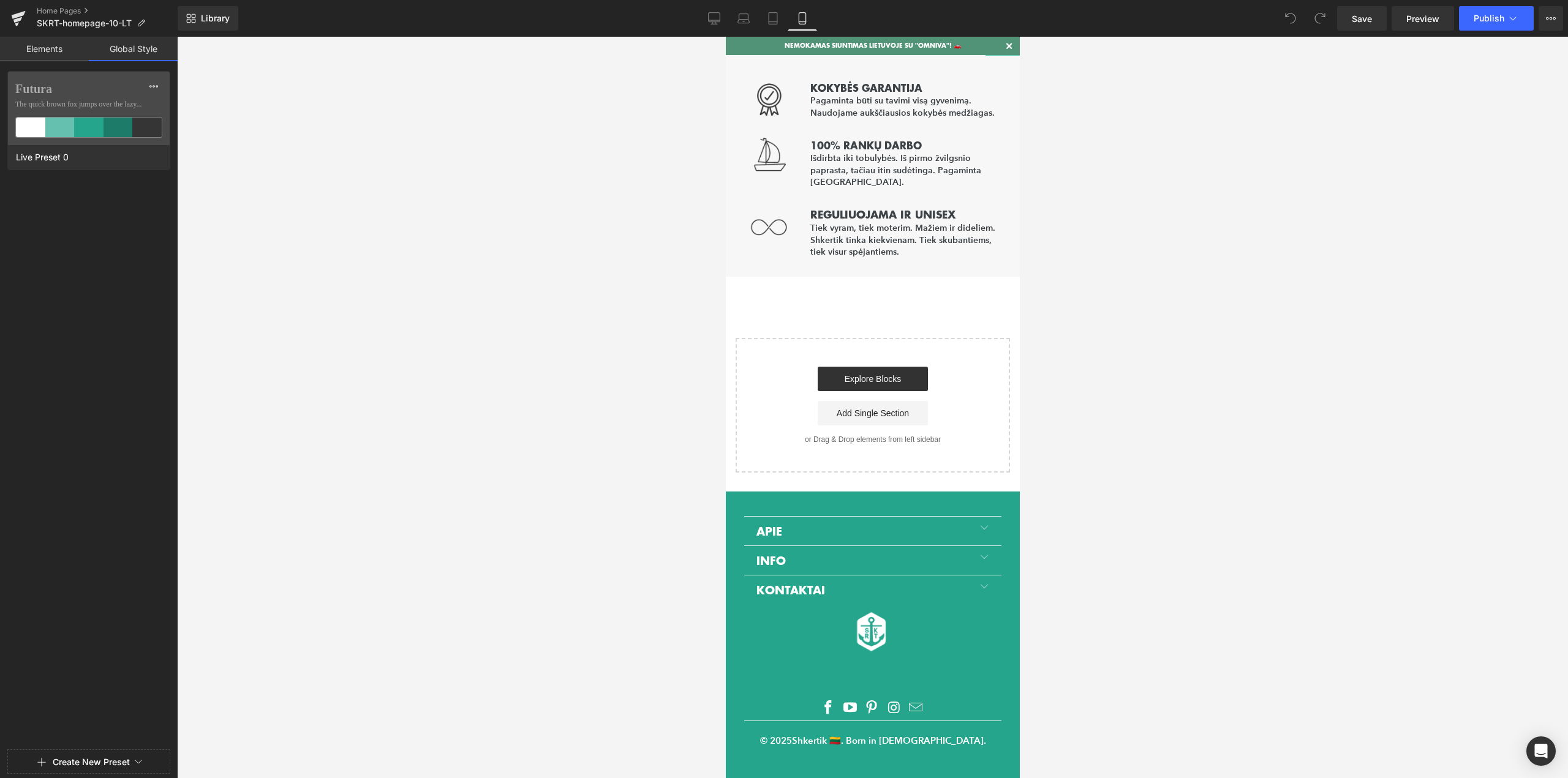
click at [40, 43] on link "Elements" at bounding box center [45, 49] width 89 height 24
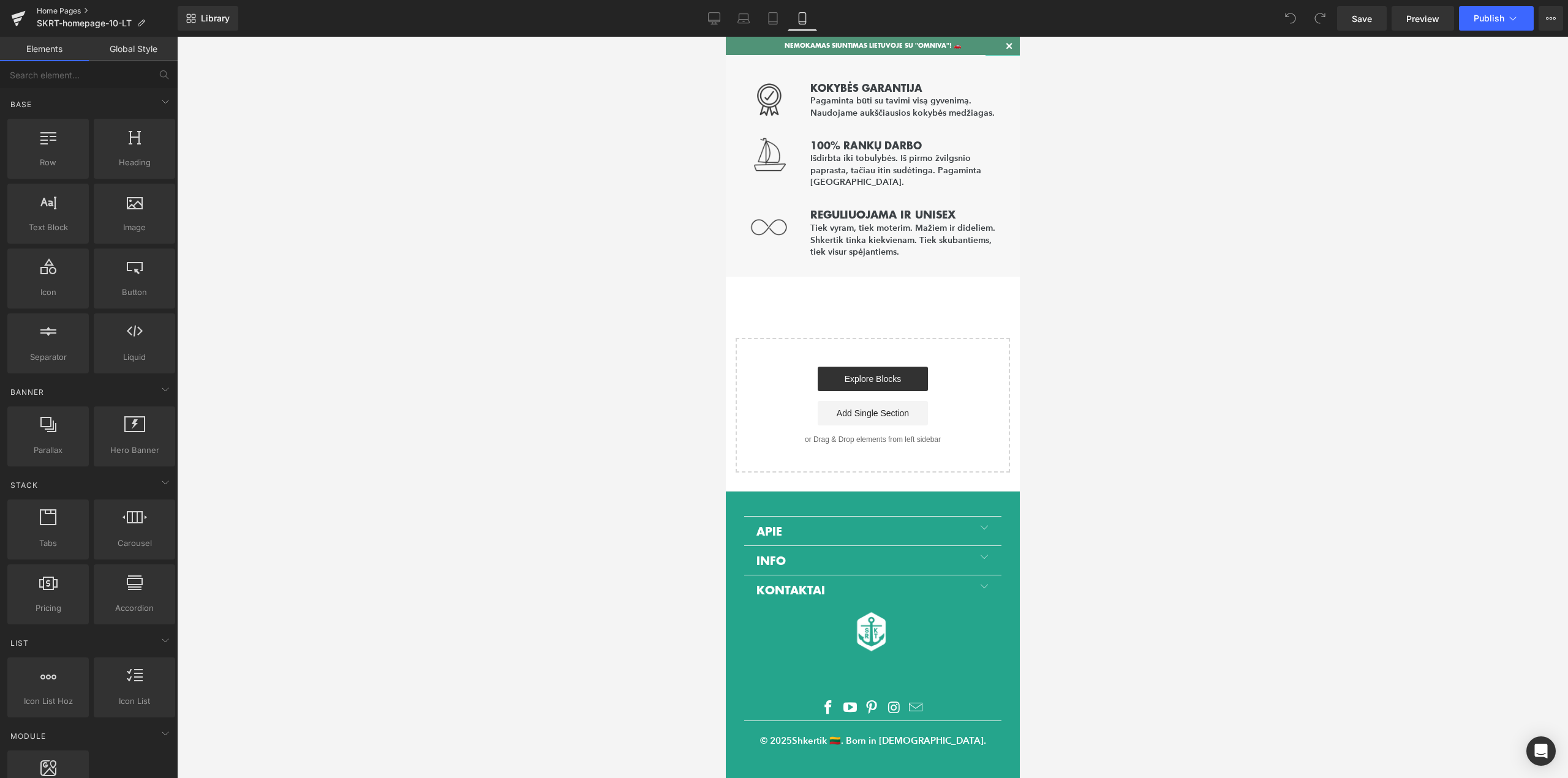
click at [65, 14] on link "Home Pages" at bounding box center [107, 10] width 141 height 10
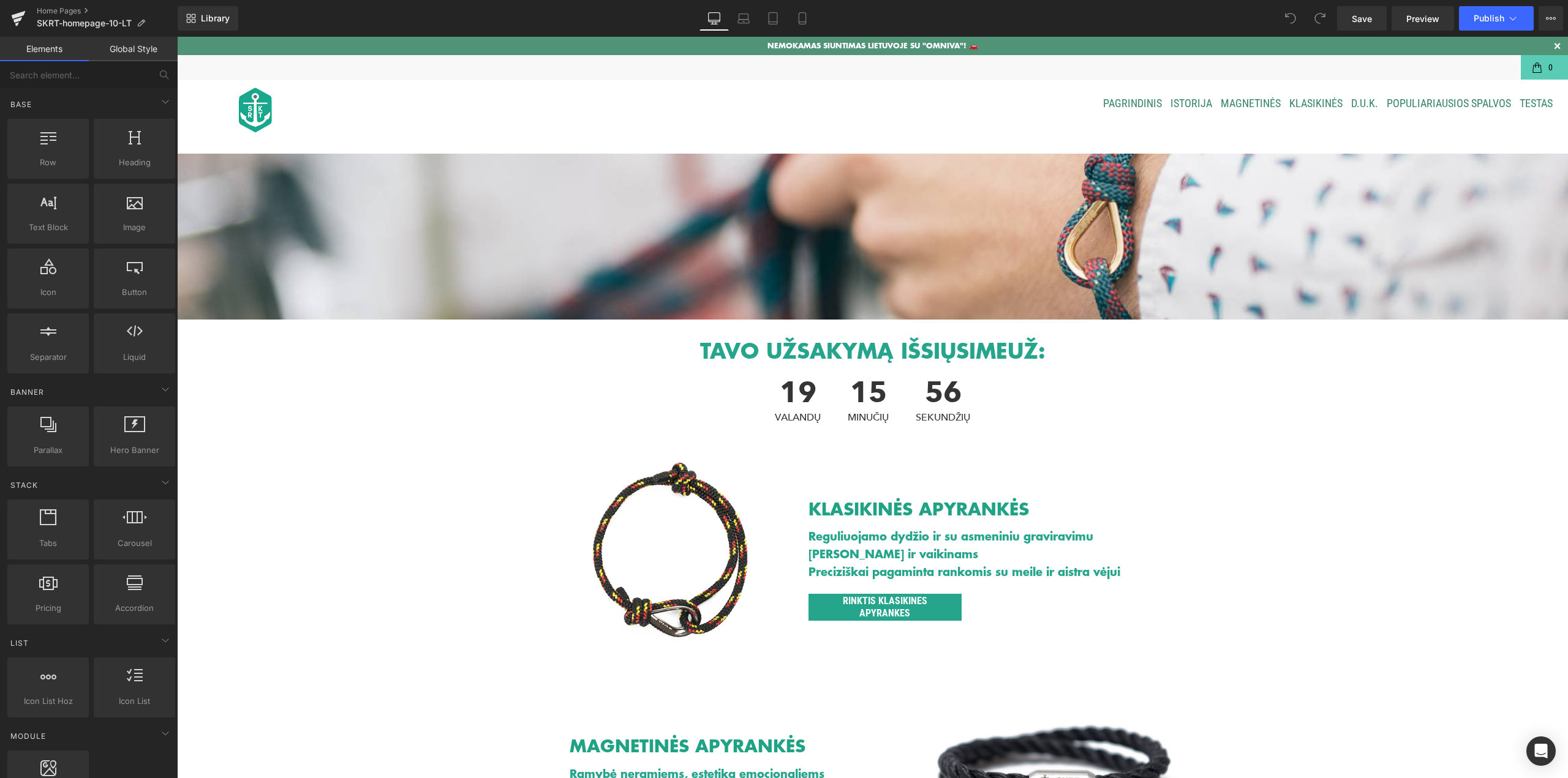
click at [1050, 107] on ul "PAGRINDINIS ISTORIJA MAGNETINĖS KLASIKINĖS D.U.K. Populiariausios spalvos Testas" at bounding box center [984, 103] width 1144 height 48
click at [1128, 111] on link "PAGRINDINIS" at bounding box center [1132, 104] width 59 height 30
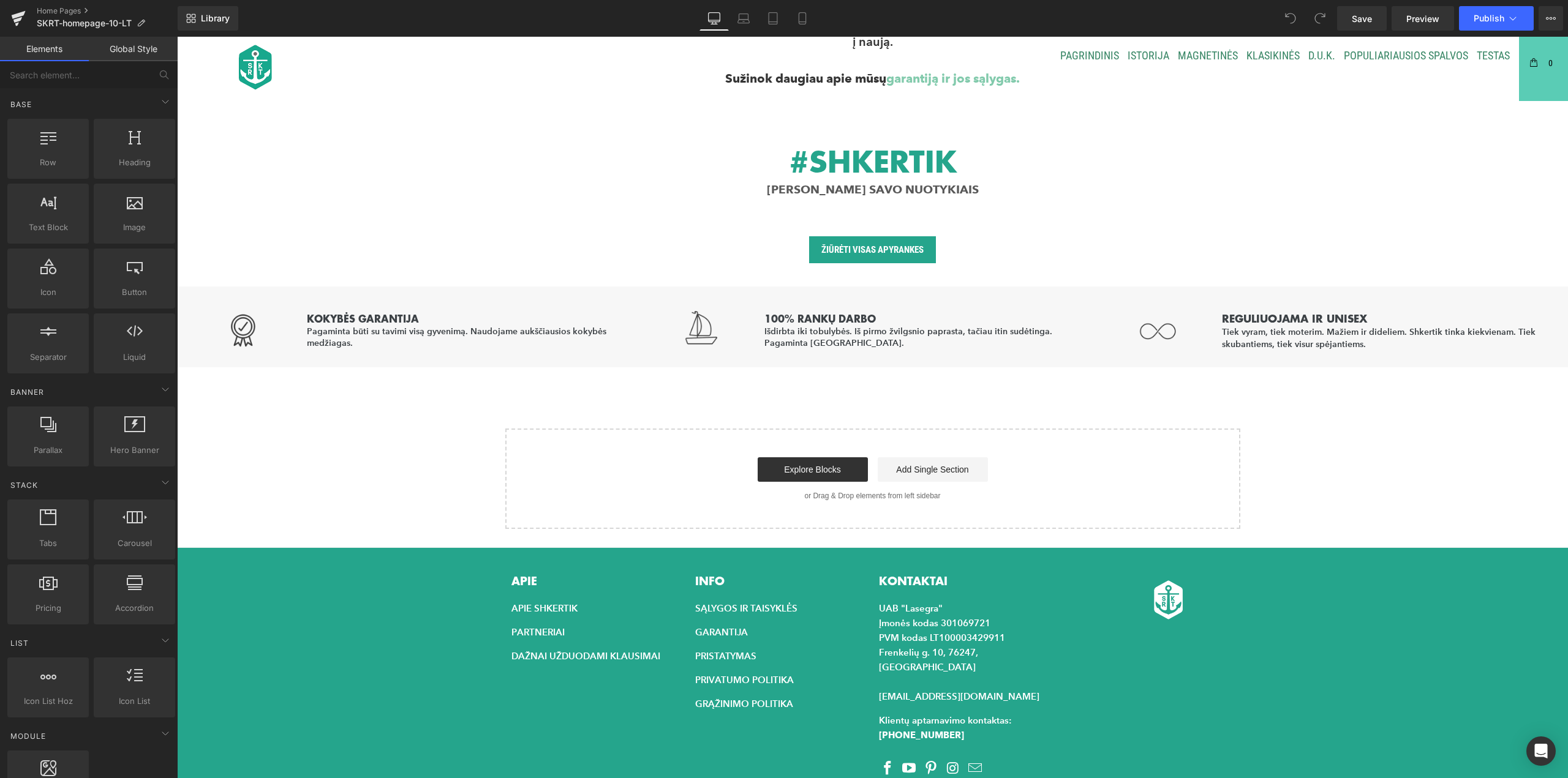
scroll to position [2205, 0]
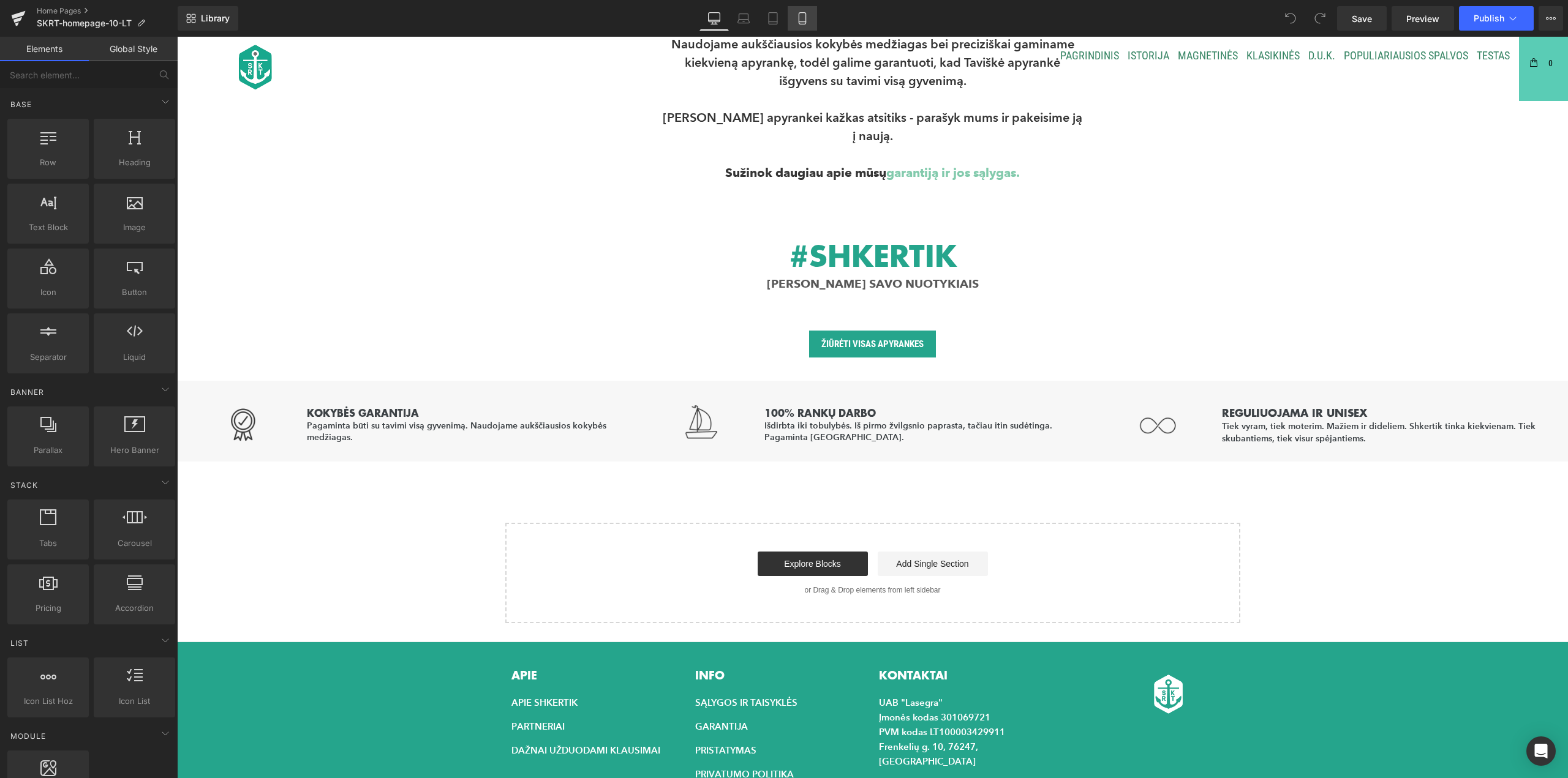
click at [813, 21] on link "Mobile" at bounding box center [803, 18] width 30 height 24
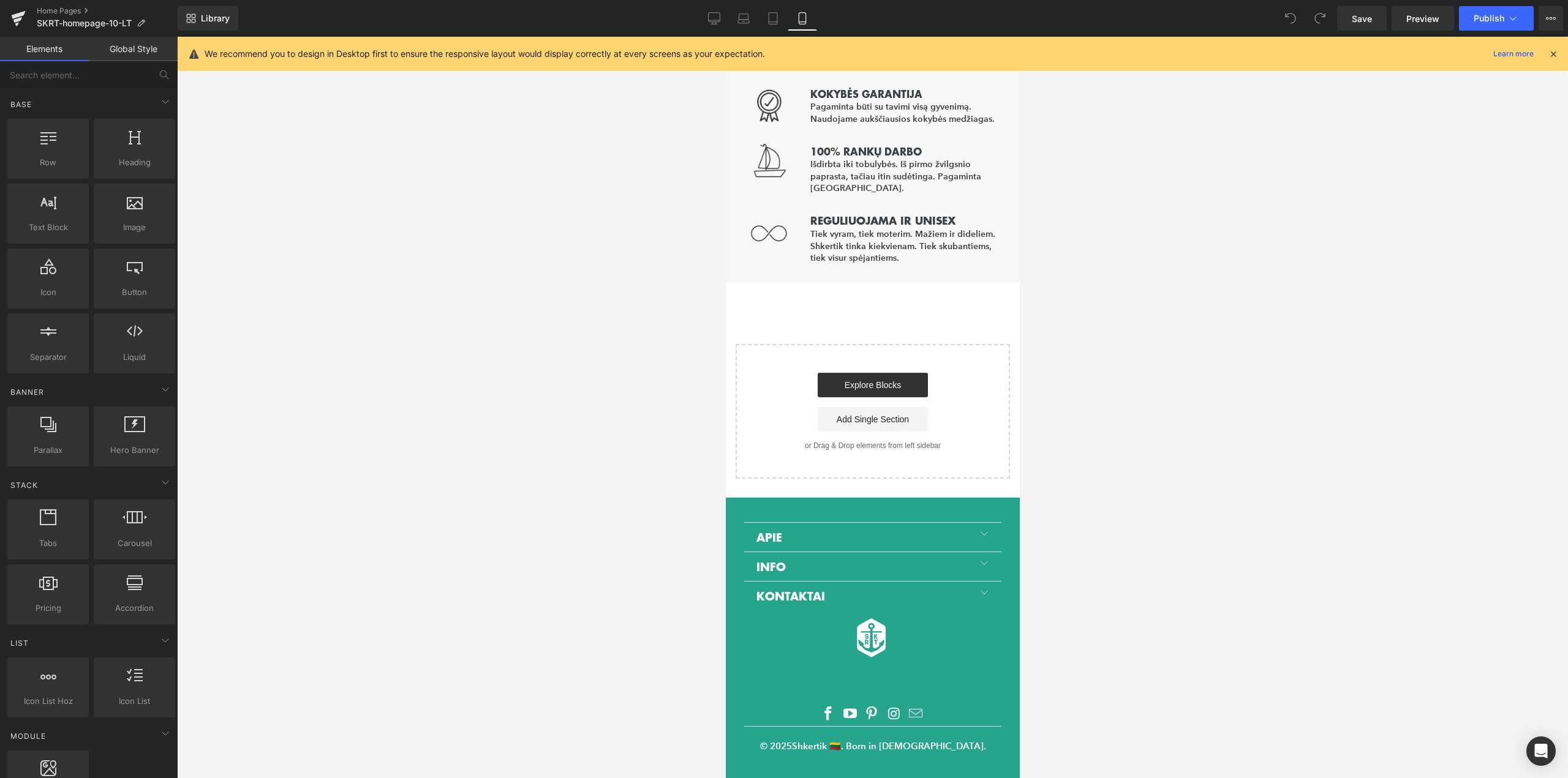
scroll to position [2006, 0]
click at [979, 530] on span at bounding box center [983, 535] width 10 height 11
click at [979, 560] on span at bounding box center [983, 564] width 10 height 11
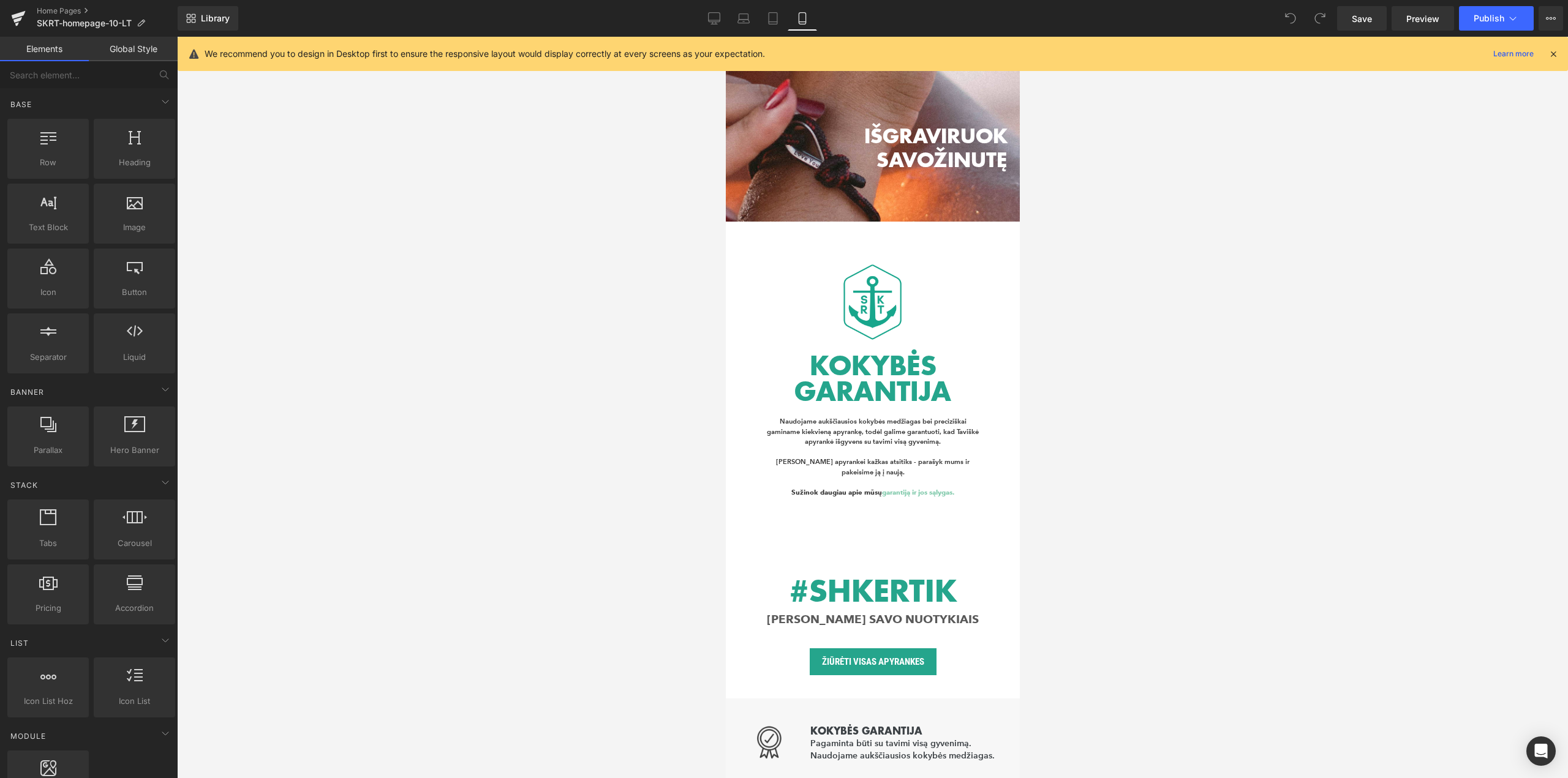
scroll to position [1272, 0]
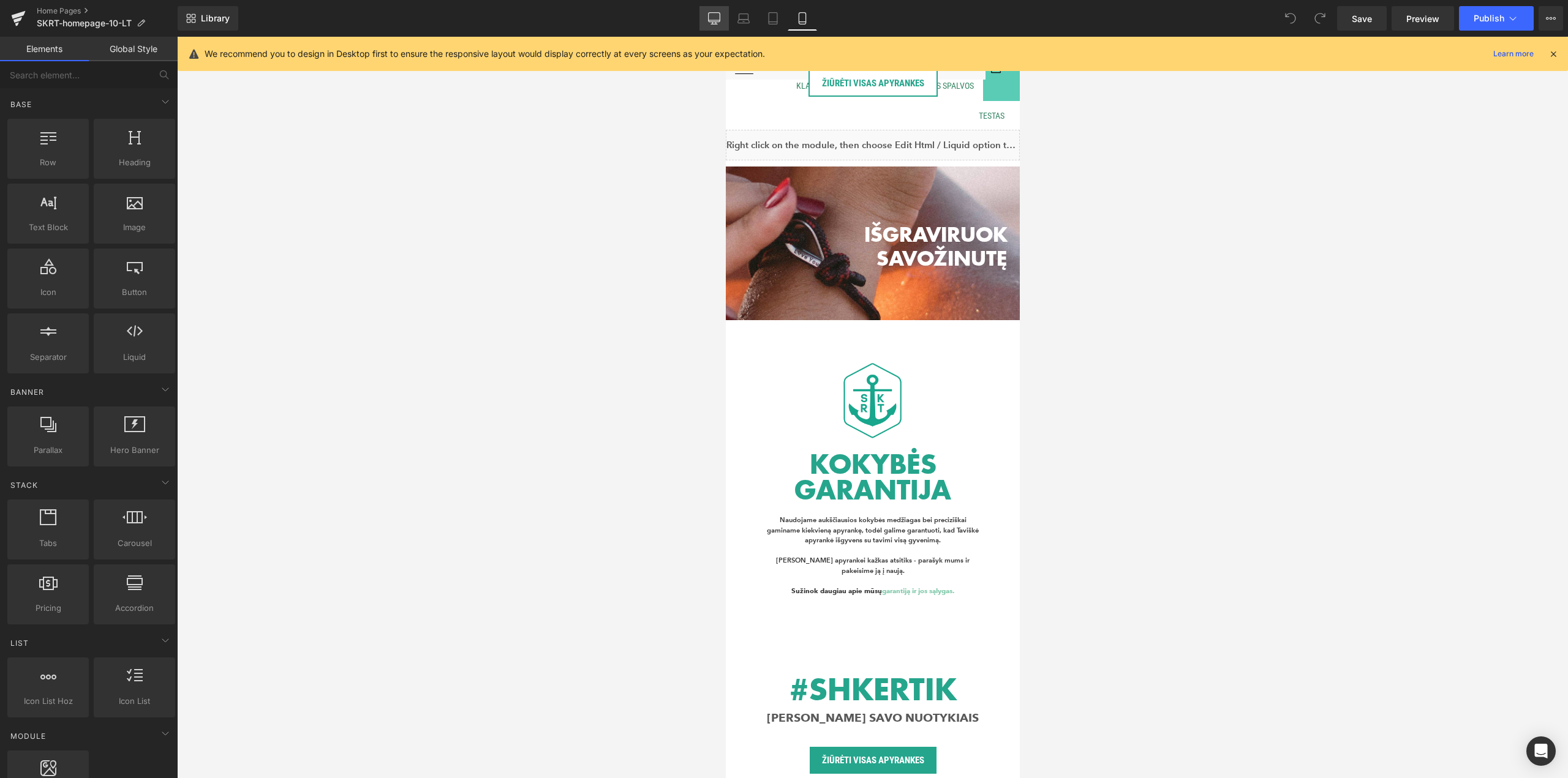
click at [705, 18] on link "Desktop" at bounding box center [714, 18] width 30 height 24
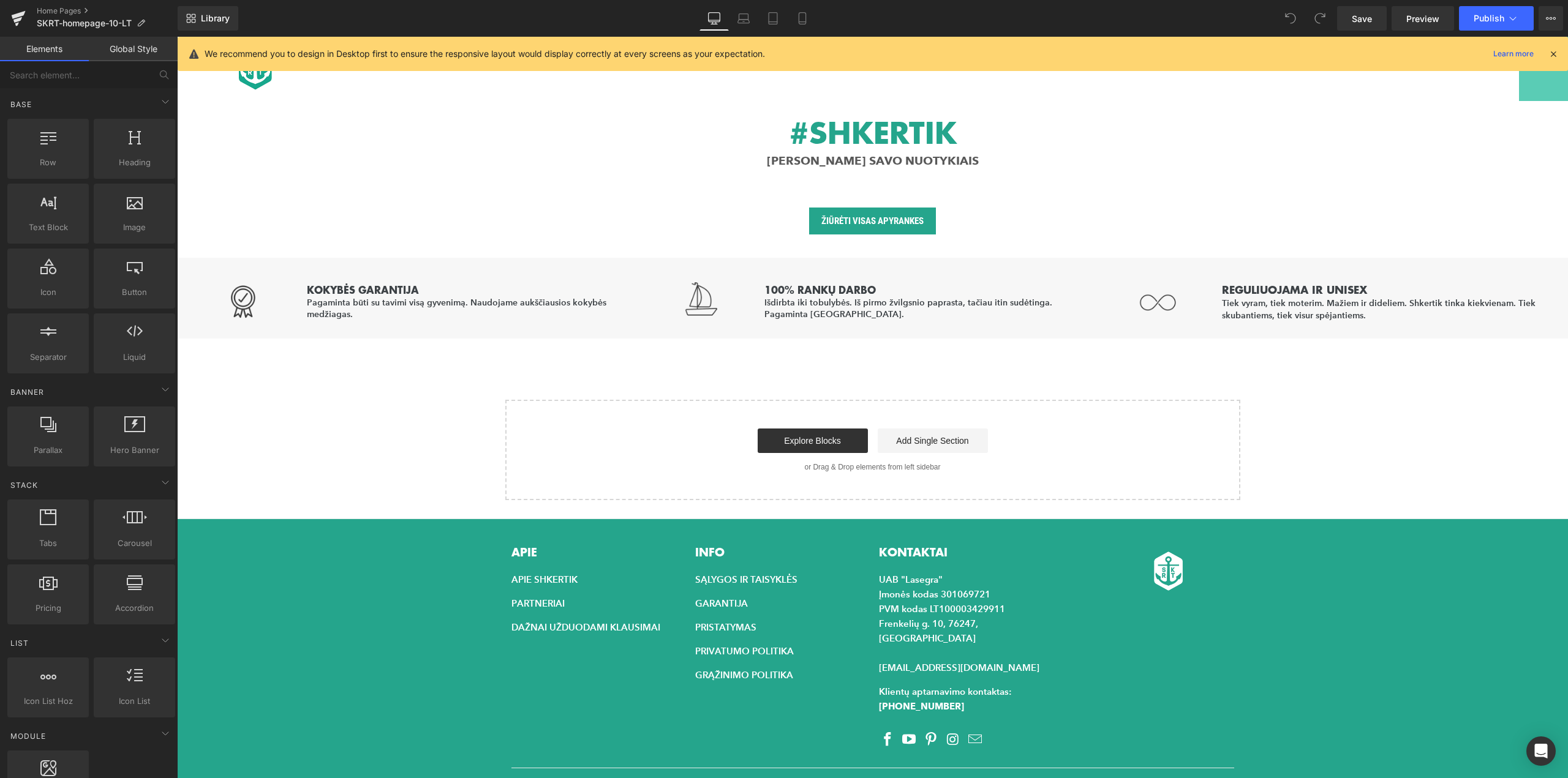
scroll to position [2235, 0]
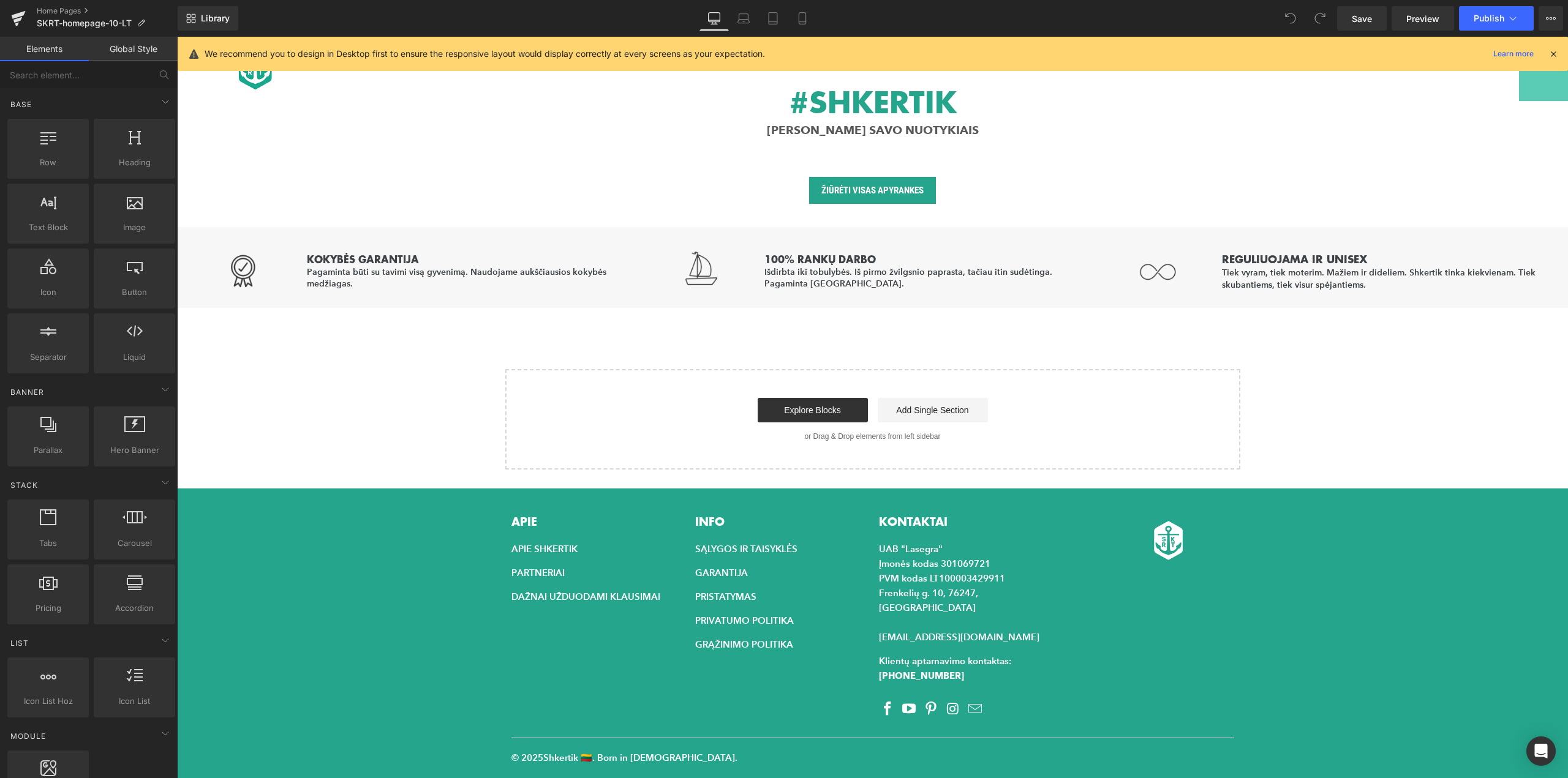
click at [993, 513] on div "KONTAKTAI UAB "Lasegra" Įmonės kodas 301069721 PVM kodas LT100003429911 Frenkel…" at bounding box center [965, 598] width 171 height 170
click at [902, 513] on div "KONTAKTAI UAB "Lasegra" Įmonės kodas 301069721 PVM kodas LT100003429911 Frenkel…" at bounding box center [965, 598] width 171 height 170
click at [893, 557] on p "UAB "Lasegra" Įmonės kodas 301069721 PVM kodas LT100003429911 Frenkelių g. 10, …" at bounding box center [965, 594] width 171 height 103
click at [770, 567] on ul "SĄLYGOS IR TAISYKLĖS GARANTIJA PRISTATYMAS PRIVATUMO POLITIKA GRĄŽINIMO POLITIKA" at bounding box center [781, 592] width 171 height 120
click at [705, 540] on ul "SĄLYGOS IR TAISYKLĖS GARANTIJA PRISTATYMAS PRIVATUMO POLITIKA GRĄŽINIMO POLITIKA" at bounding box center [781, 592] width 171 height 120
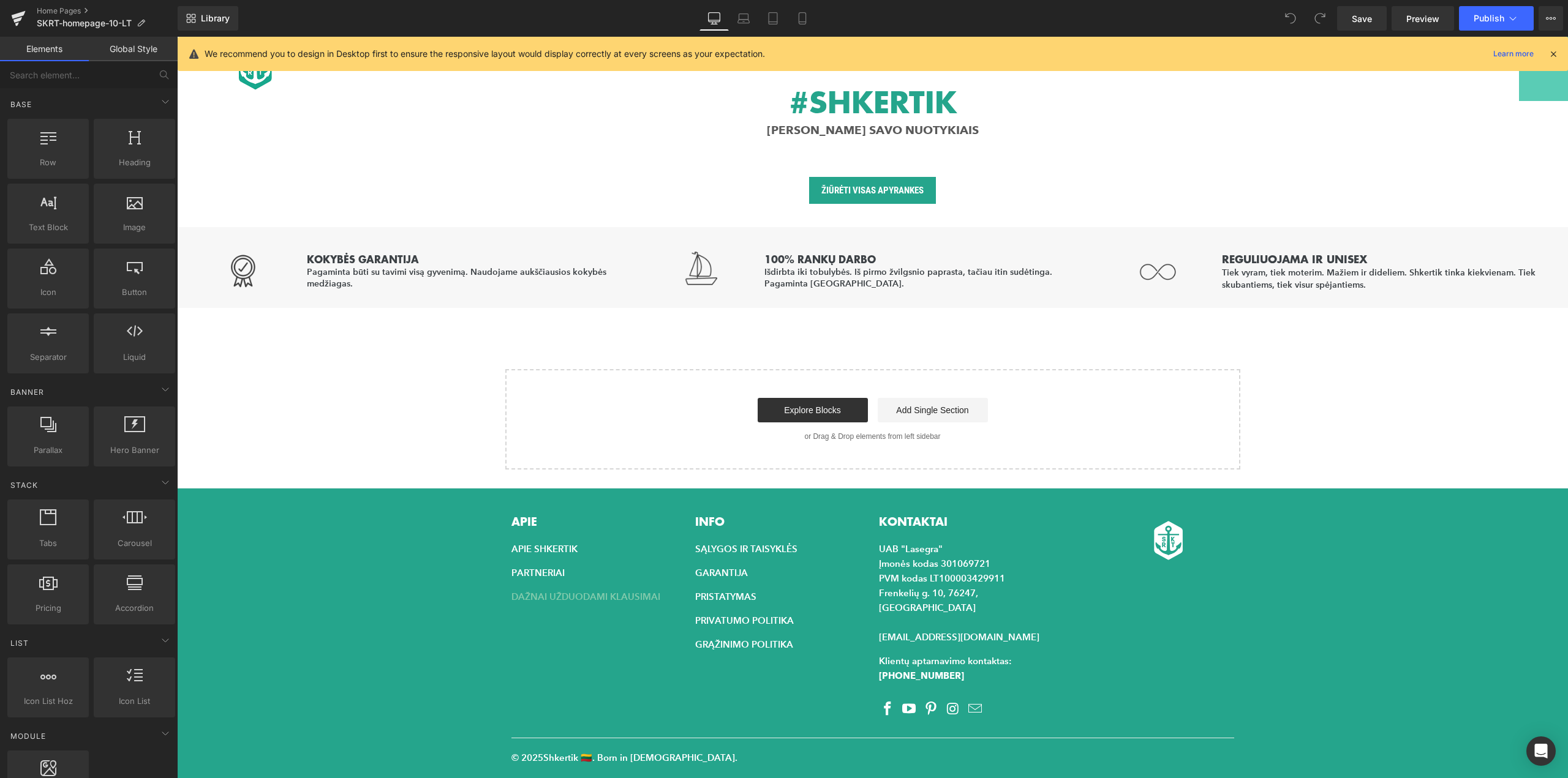
click at [558, 591] on link "DAŽNAI UŽDUODAMI KLAUSIMAI" at bounding box center [586, 596] width 149 height 11
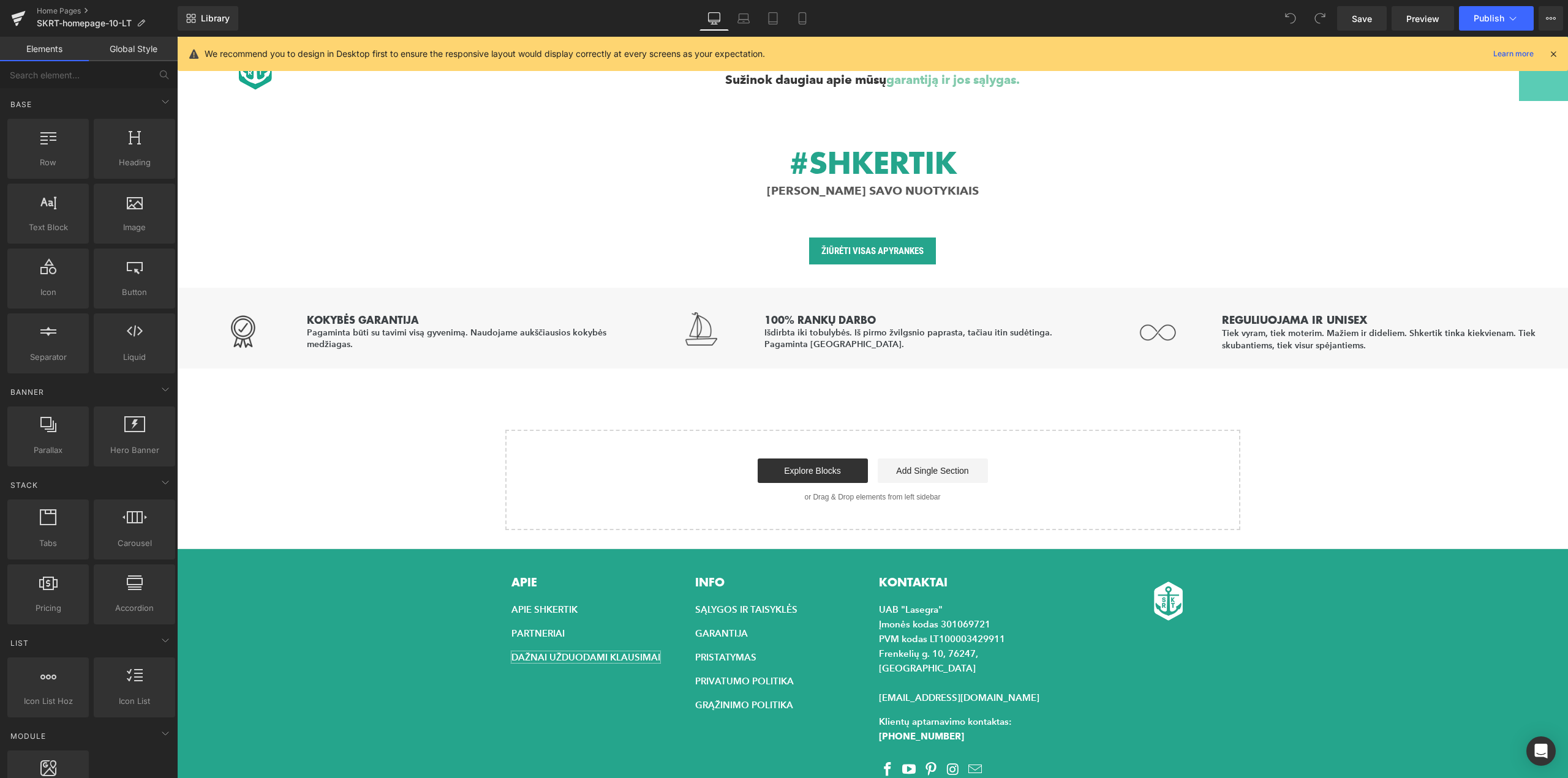
scroll to position [2174, 0]
click at [1553, 56] on icon at bounding box center [1553, 53] width 11 height 11
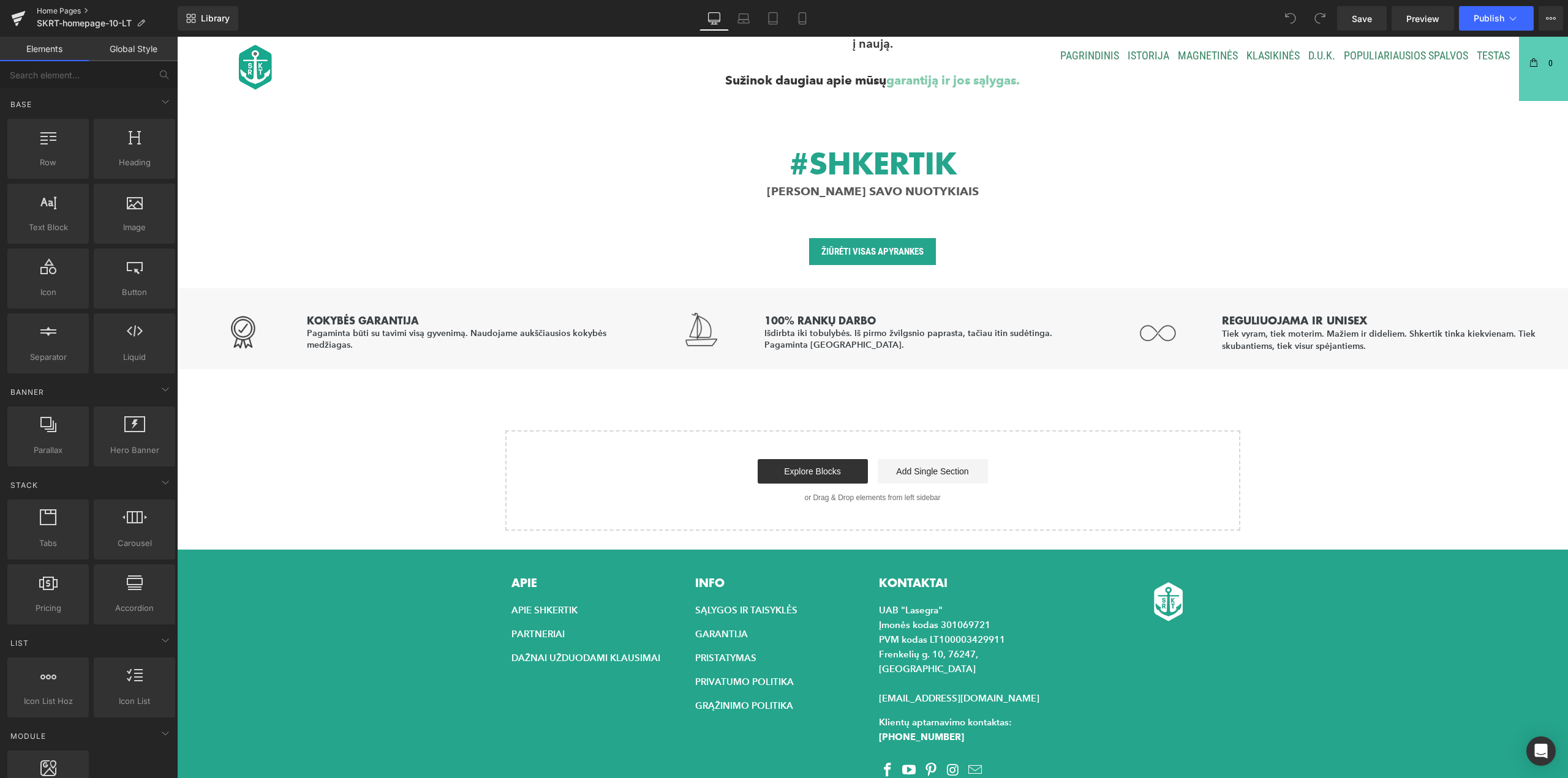
click at [62, 10] on link "Home Pages" at bounding box center [107, 10] width 141 height 10
